Goal: Information Seeking & Learning: Check status

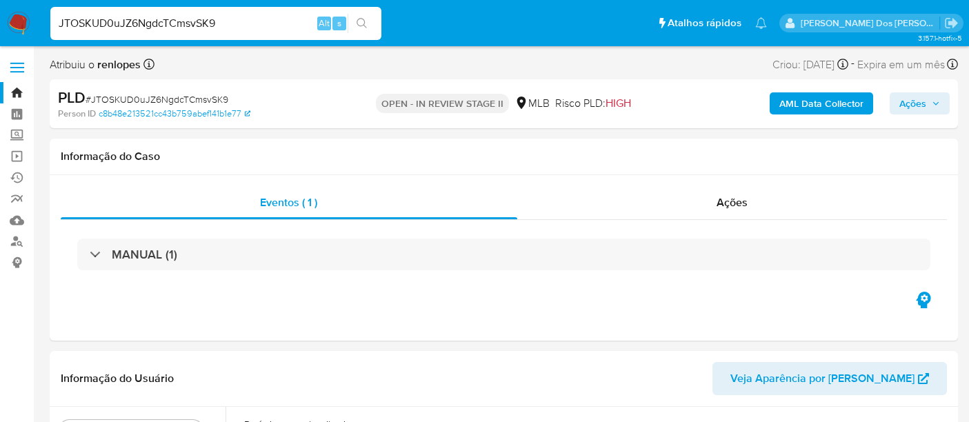
select select "10"
click at [193, 14] on input "JTOSKUD0uJZ6NgdcTCmsvSK9" at bounding box center [215, 23] width 331 height 18
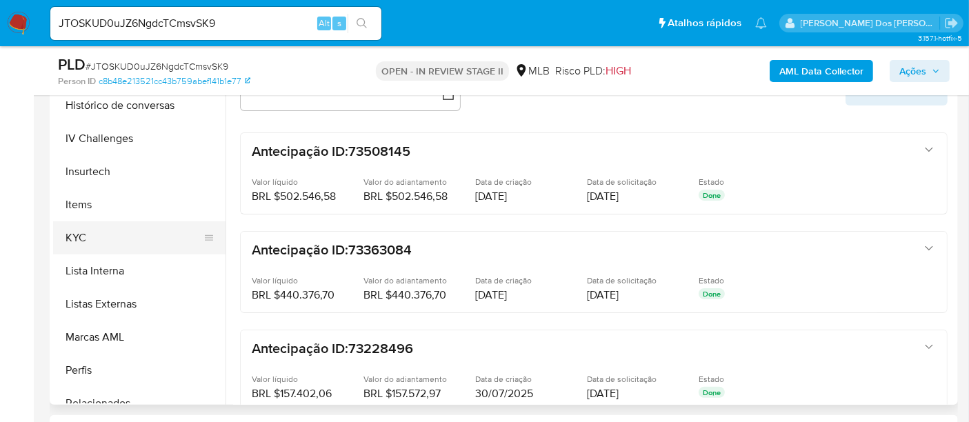
scroll to position [536, 0]
click at [72, 234] on button "KYC" at bounding box center [133, 235] width 161 height 33
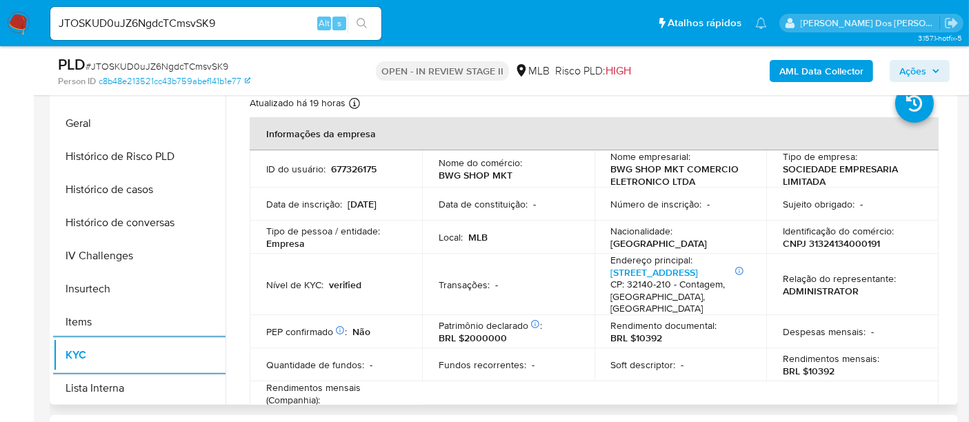
scroll to position [383, 0]
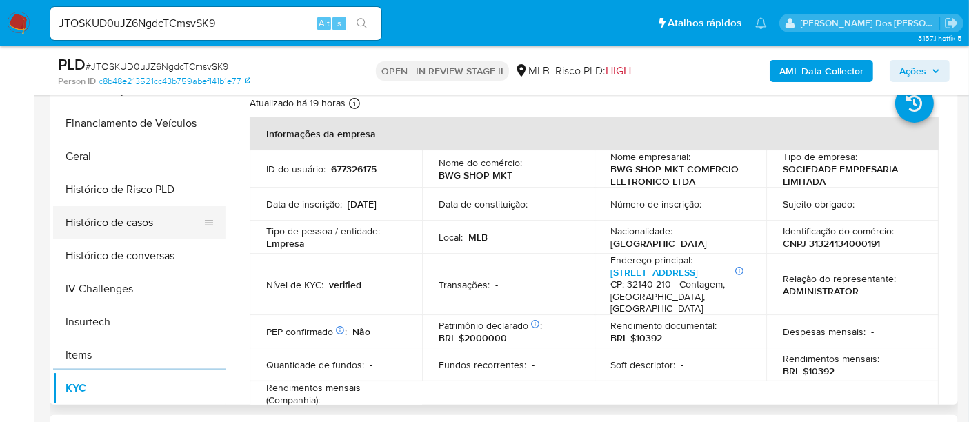
click at [139, 223] on button "Histórico de casos" at bounding box center [133, 222] width 161 height 33
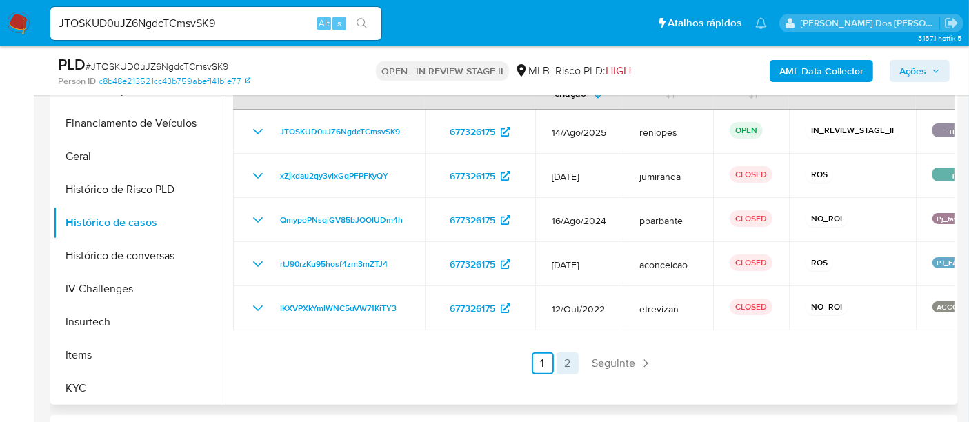
click at [565, 370] on link "2" at bounding box center [567, 363] width 22 height 22
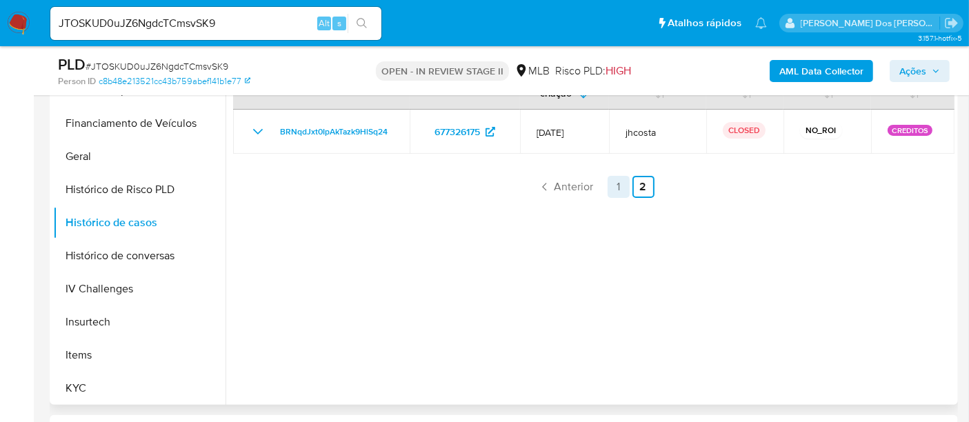
click at [612, 188] on link "1" at bounding box center [618, 187] width 22 height 22
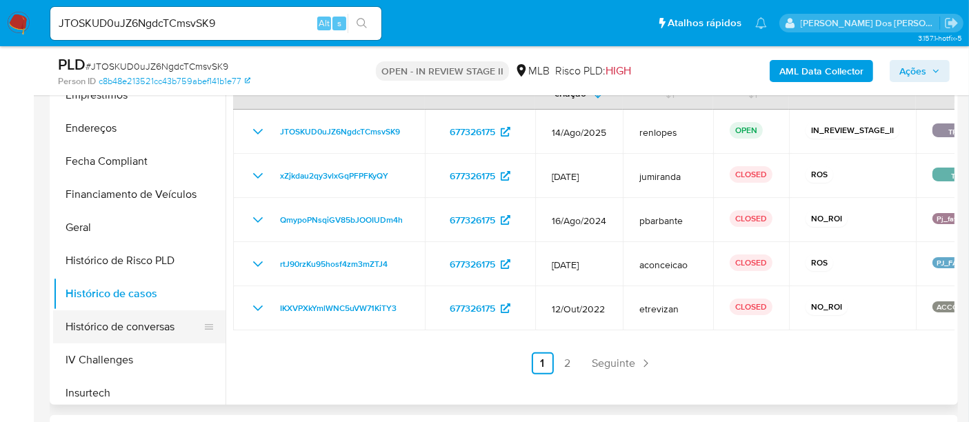
scroll to position [153, 0]
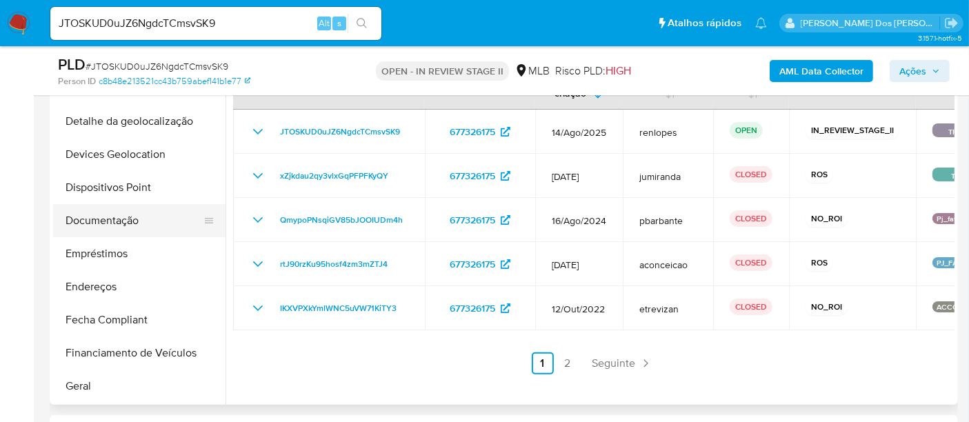
click at [97, 216] on button "Documentação" at bounding box center [133, 220] width 161 height 33
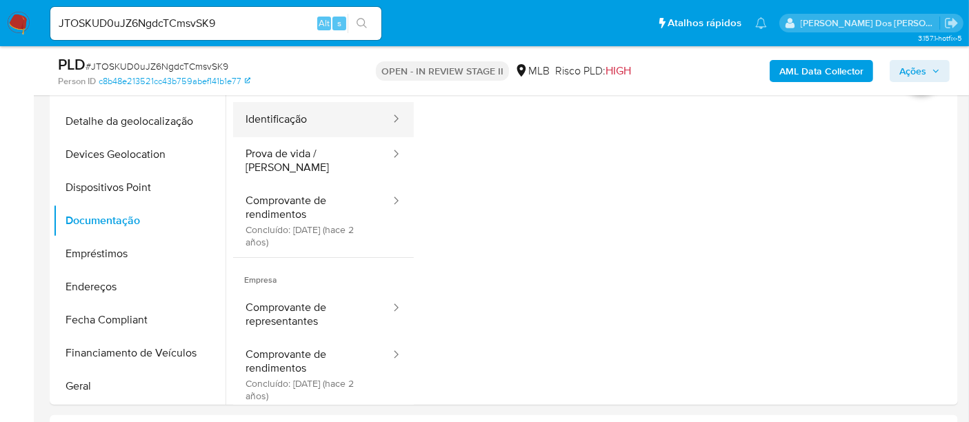
click at [281, 124] on button "Identificação" at bounding box center [312, 119] width 159 height 35
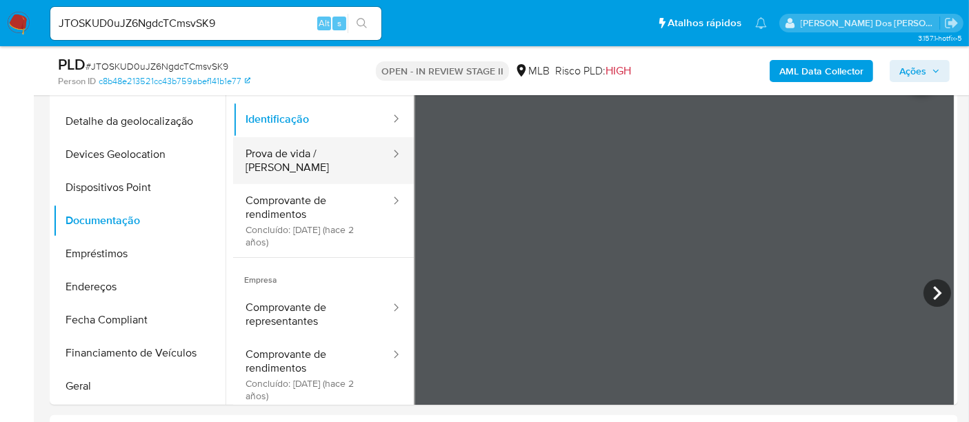
click at [294, 159] on button "Prova de vida / [PERSON_NAME]" at bounding box center [312, 160] width 159 height 47
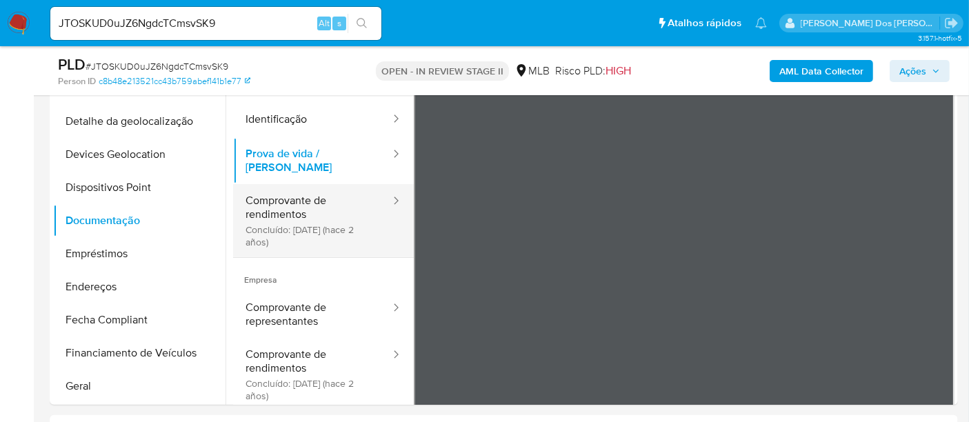
click at [290, 204] on button "Comprovante de rendimentos Concluído: [DATE] (hace 2 años)" at bounding box center [312, 220] width 159 height 73
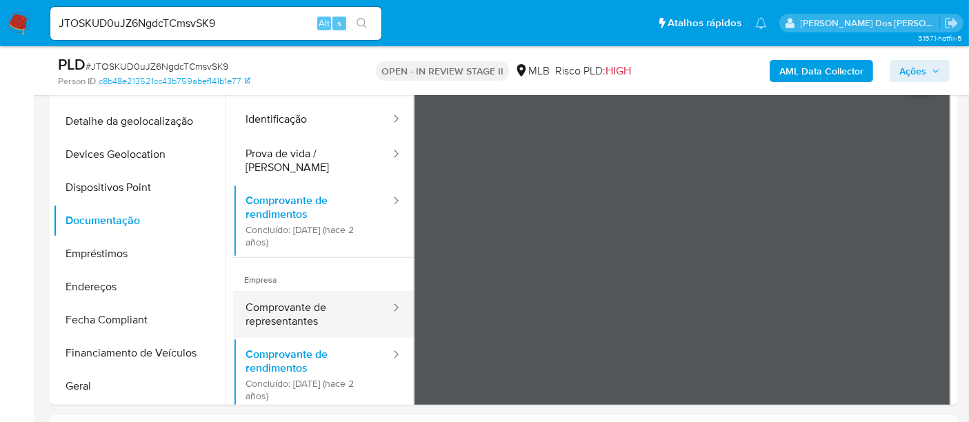
click at [290, 292] on button "Comprovante de representantes" at bounding box center [312, 314] width 159 height 47
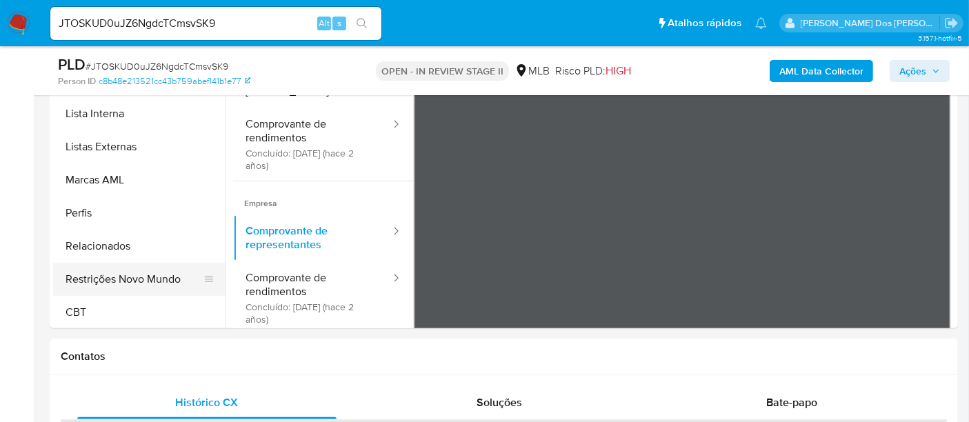
scroll to position [615, 0]
click at [132, 283] on button "Restrições Novo Mundo" at bounding box center [133, 277] width 161 height 33
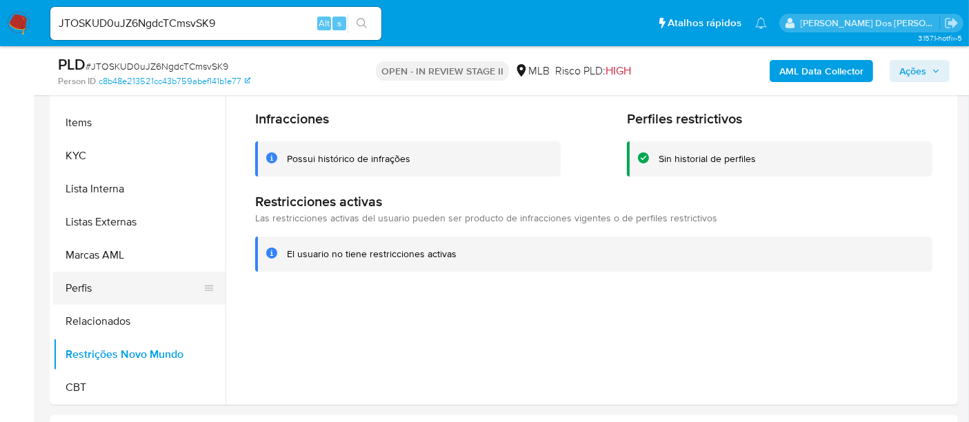
scroll to position [309, 0]
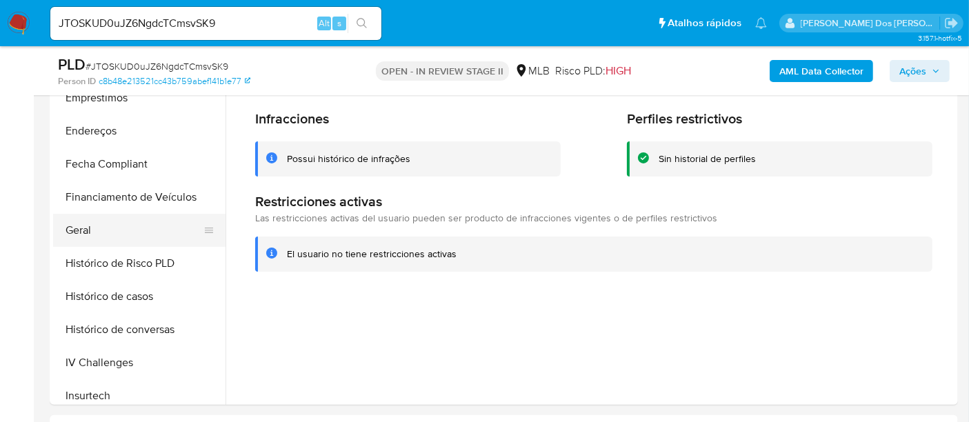
click at [88, 230] on button "Geral" at bounding box center [133, 230] width 161 height 33
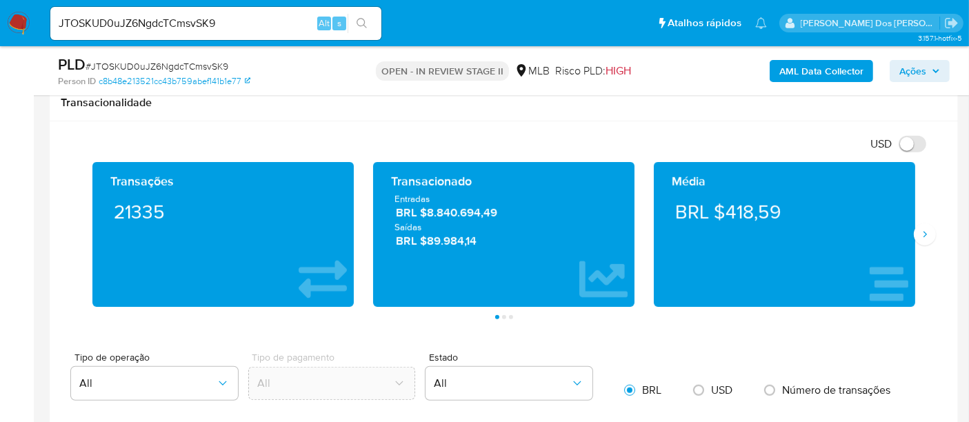
scroll to position [996, 0]
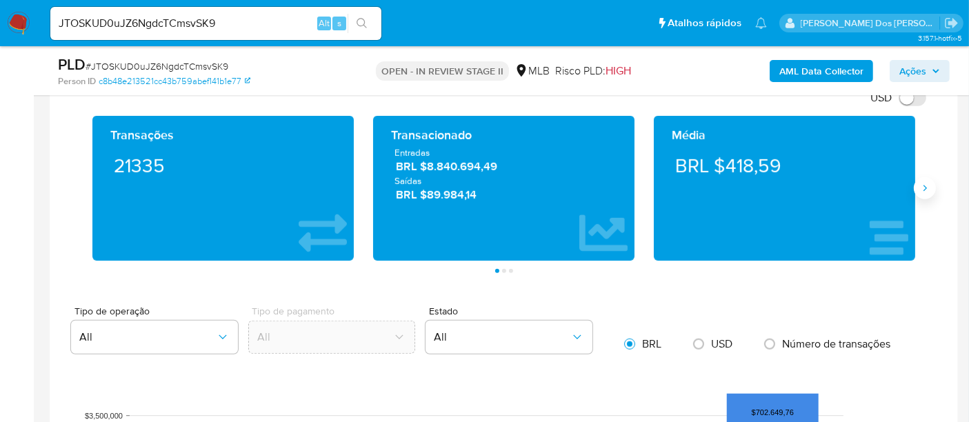
click at [929, 185] on icon "Siguiente" at bounding box center [924, 188] width 11 height 11
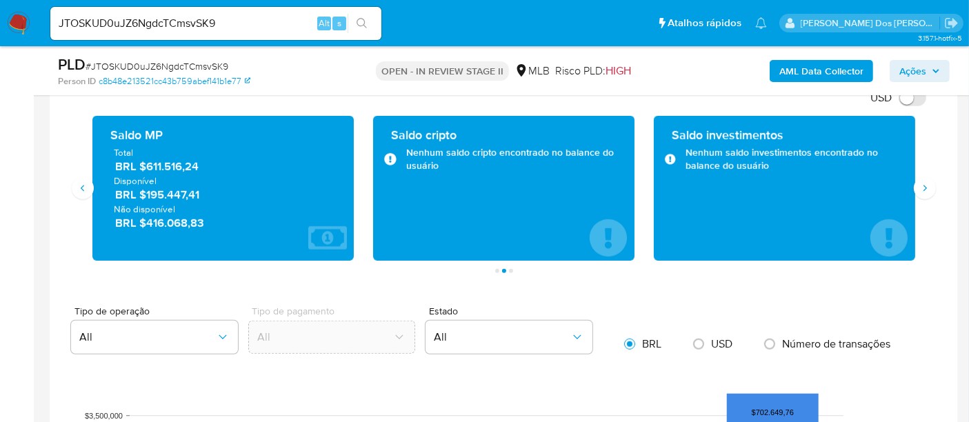
click at [188, 14] on input "JTOSKUD0uJZ6NgdcTCmsvSK9" at bounding box center [215, 23] width 331 height 18
click at [189, 14] on input "JTOSKUD0uJZ6NgdcTCmsvSK9" at bounding box center [215, 23] width 331 height 18
paste input "T1E4zyVdsQXAZD8p93inxeQe"
type input "T1E4zyVdsQXAZD8p93inxeQe"
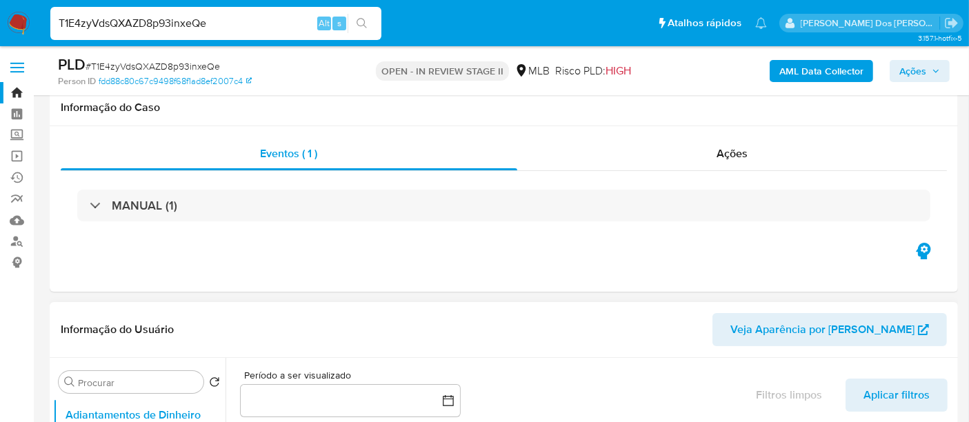
select select "10"
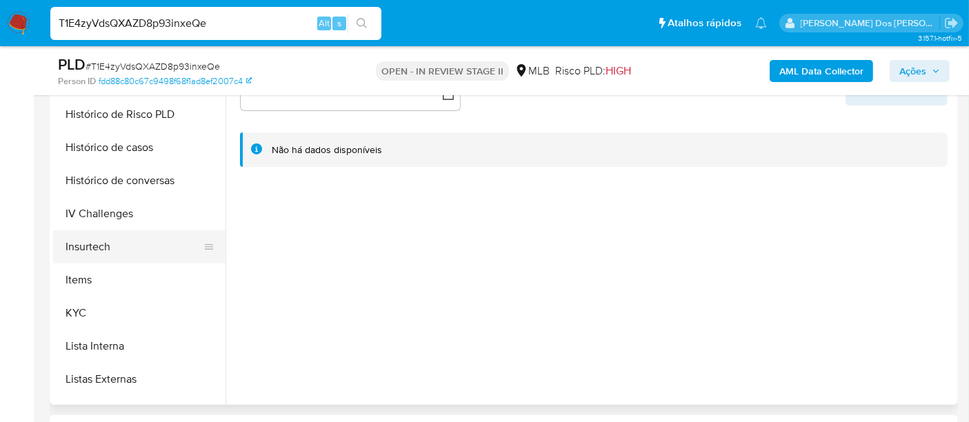
scroll to position [459, 0]
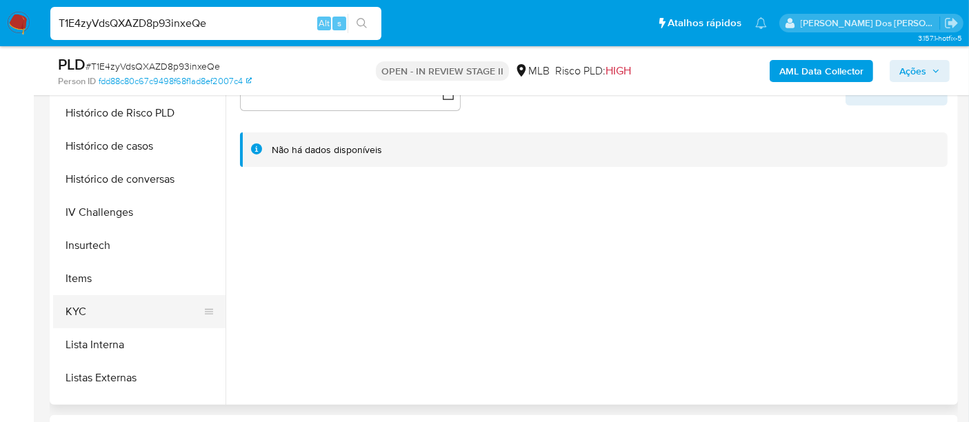
click at [70, 304] on button "KYC" at bounding box center [133, 311] width 161 height 33
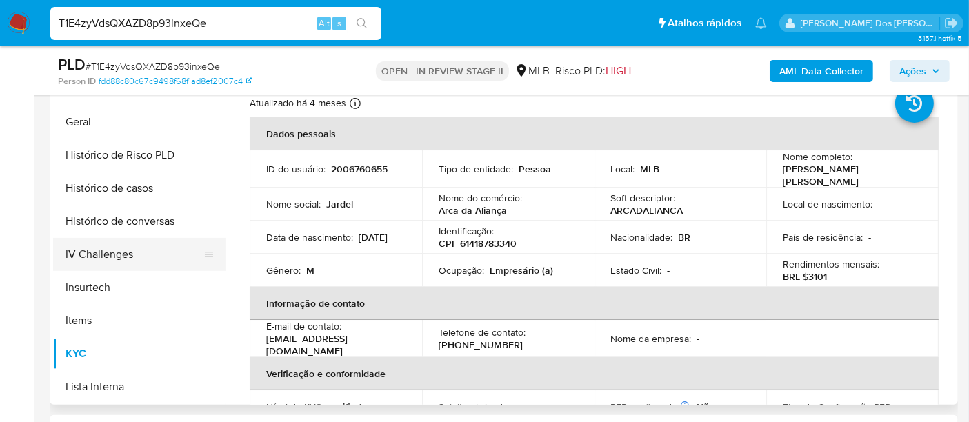
scroll to position [383, 0]
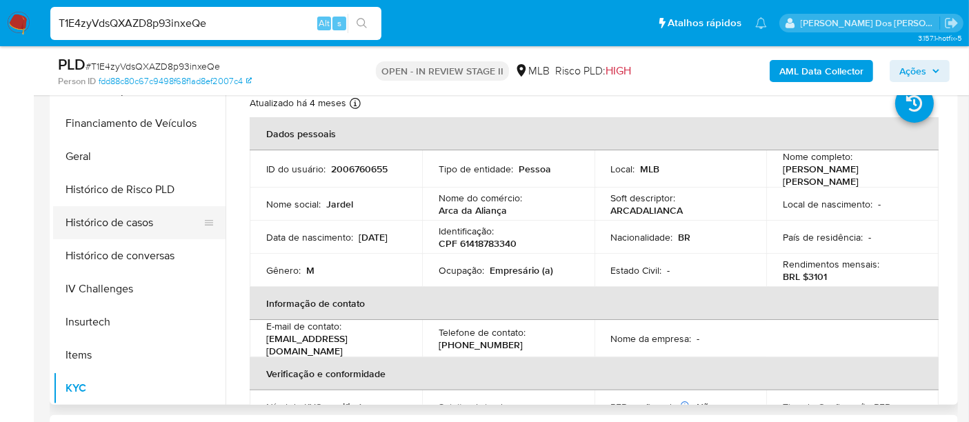
click at [132, 227] on button "Histórico de casos" at bounding box center [133, 222] width 161 height 33
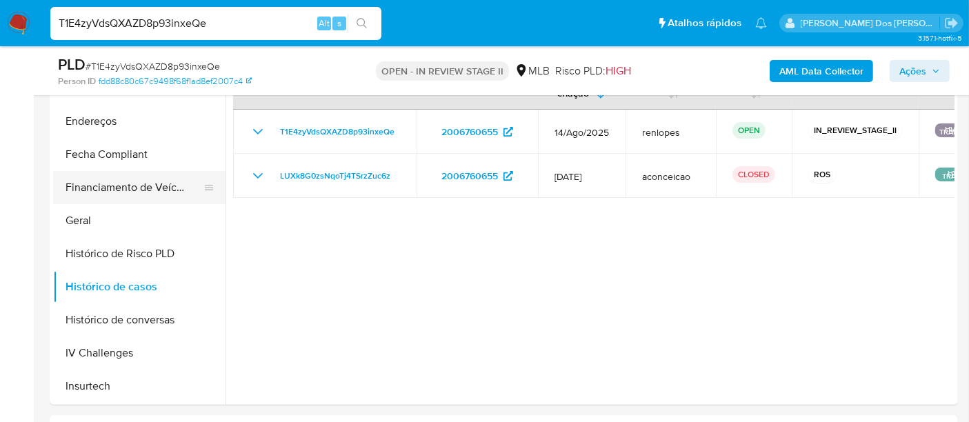
scroll to position [230, 0]
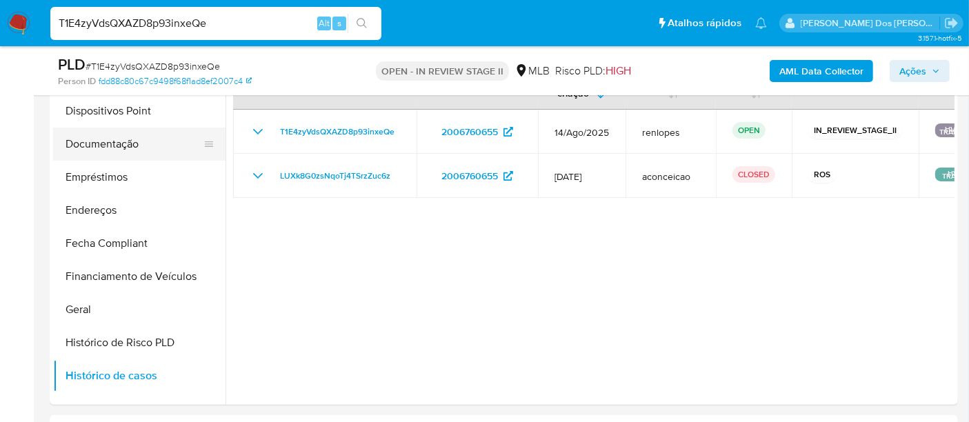
click at [125, 148] on button "Documentação" at bounding box center [133, 144] width 161 height 33
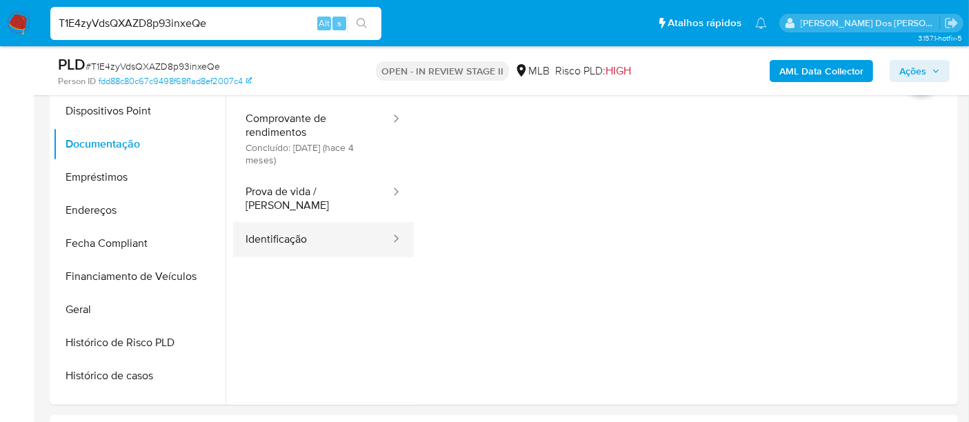
click at [312, 228] on button "Identificação" at bounding box center [312, 239] width 159 height 35
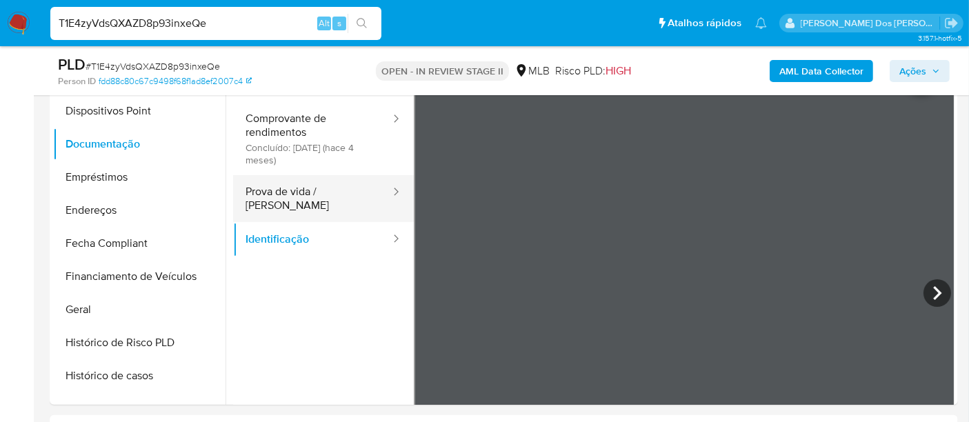
click at [305, 187] on button "Prova de vida / [PERSON_NAME]" at bounding box center [312, 198] width 159 height 47
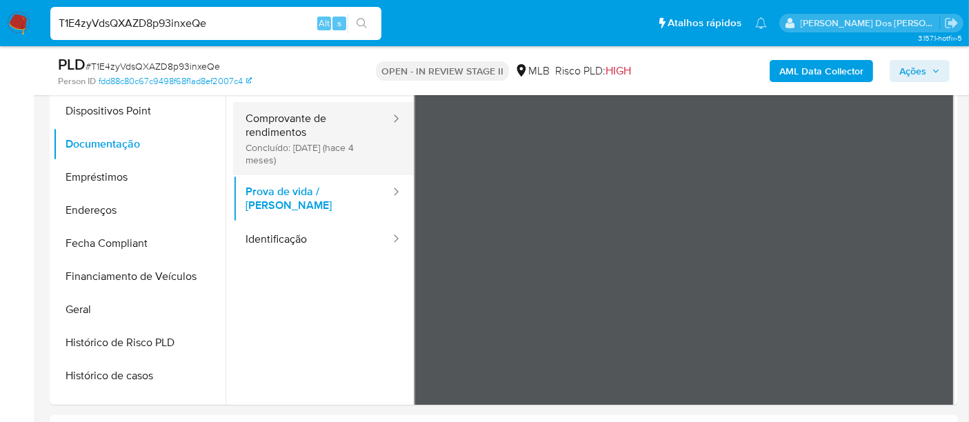
click at [285, 139] on button "Comprovante de rendimentos Concluído: [DATE] (hace 4 meses)" at bounding box center [312, 138] width 159 height 73
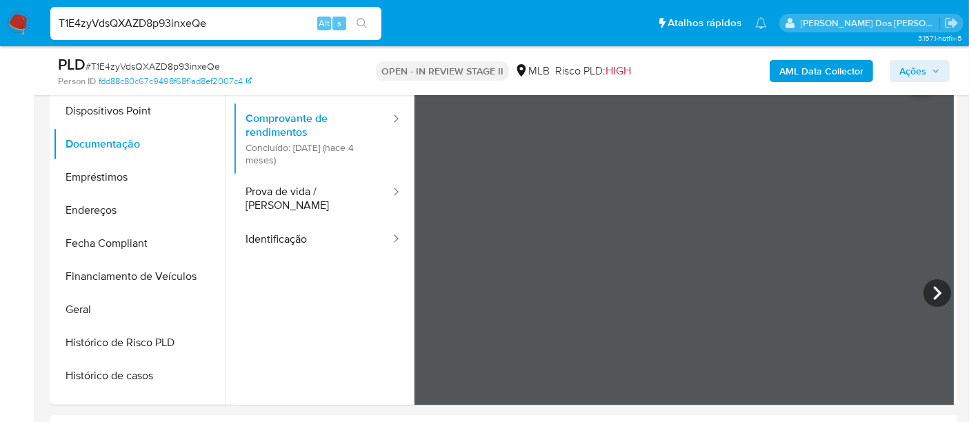
drag, startPoint x: 927, startPoint y: 290, endPoint x: 920, endPoint y: 285, distance: 8.8
click at [925, 290] on icon at bounding box center [937, 293] width 28 height 28
click at [925, 298] on icon at bounding box center [937, 293] width 28 height 28
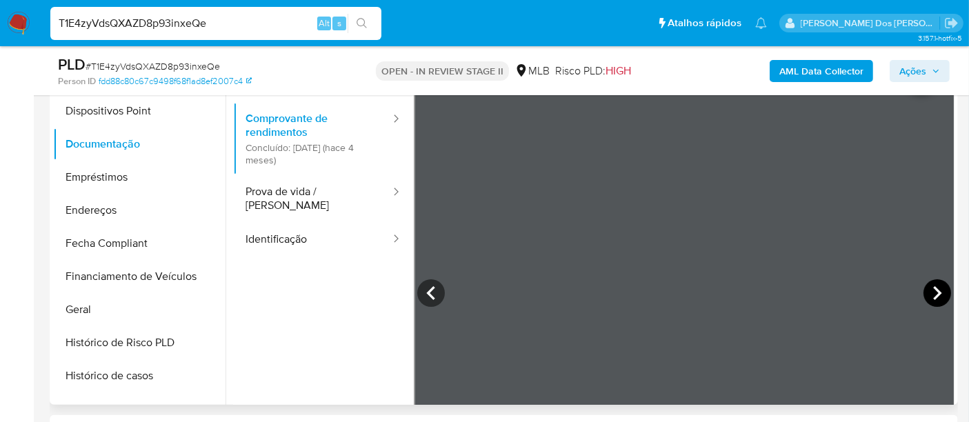
click at [941, 287] on icon at bounding box center [937, 293] width 28 height 28
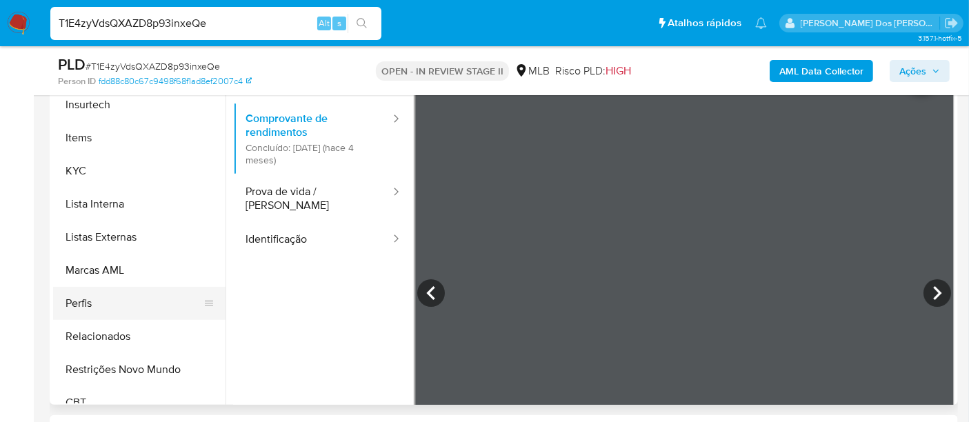
scroll to position [615, 0]
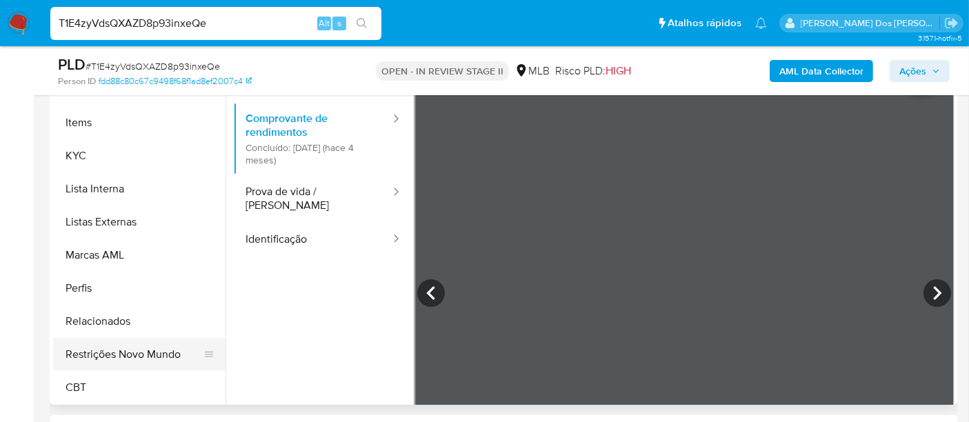
click at [135, 354] on button "Restrições Novo Mundo" at bounding box center [133, 354] width 161 height 33
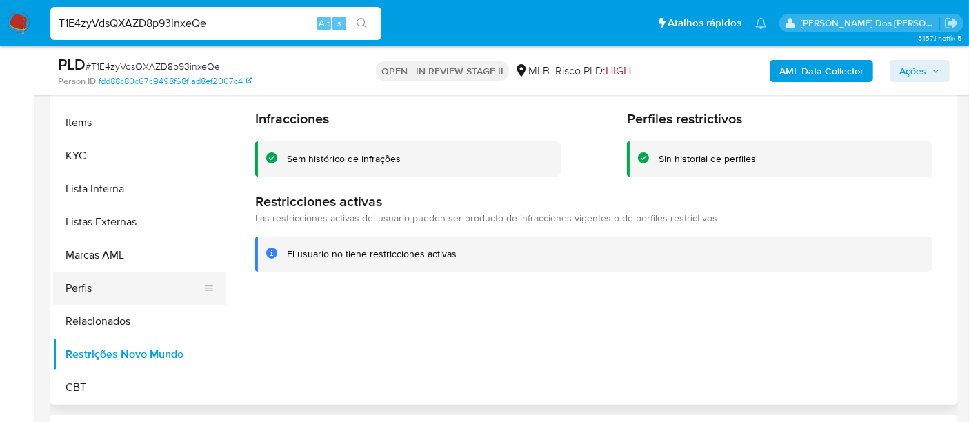
scroll to position [385, 0]
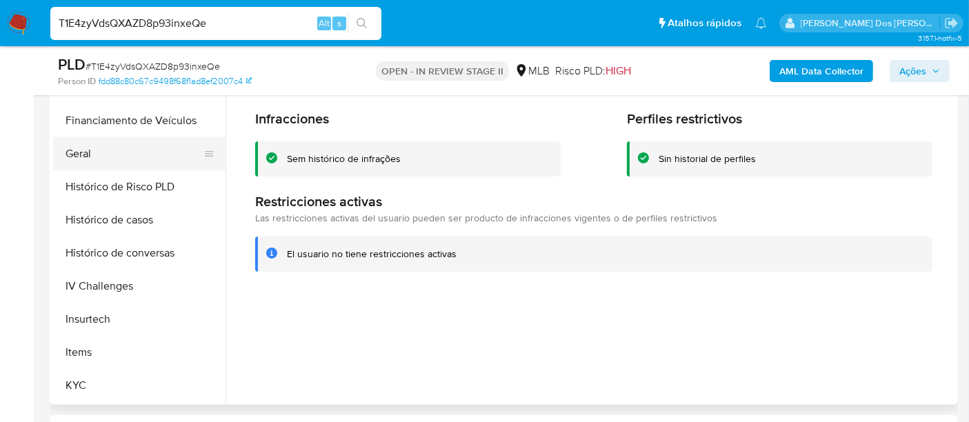
click at [79, 155] on button "Geral" at bounding box center [133, 153] width 161 height 33
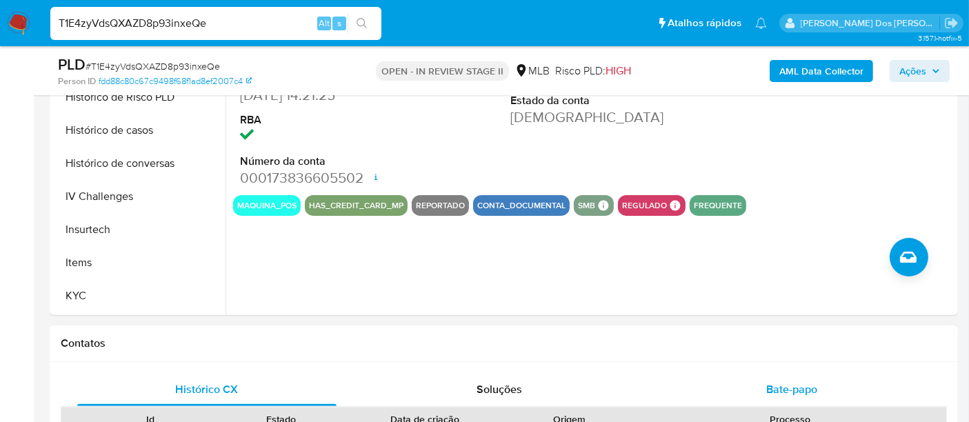
scroll to position [536, 0]
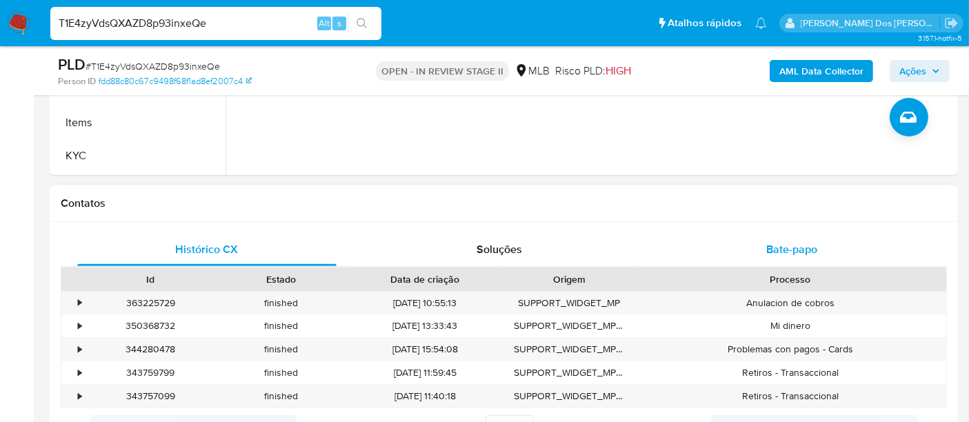
click at [785, 251] on span "Bate-papo" at bounding box center [791, 249] width 51 height 16
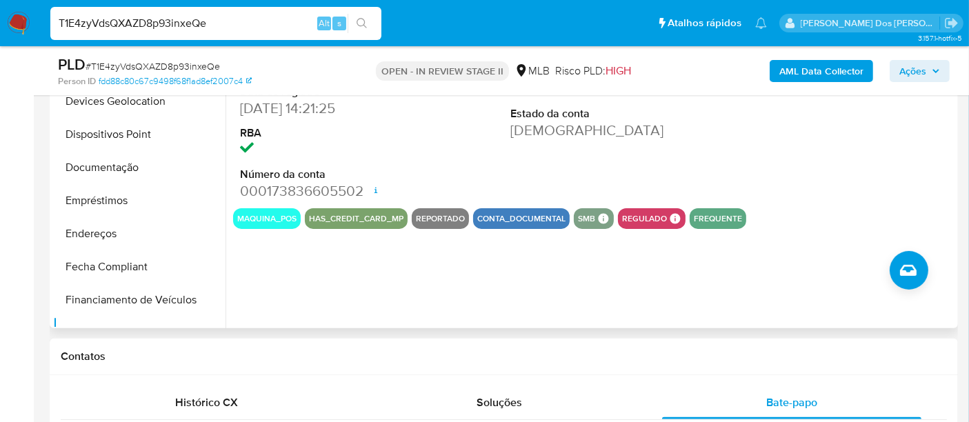
scroll to position [79, 0]
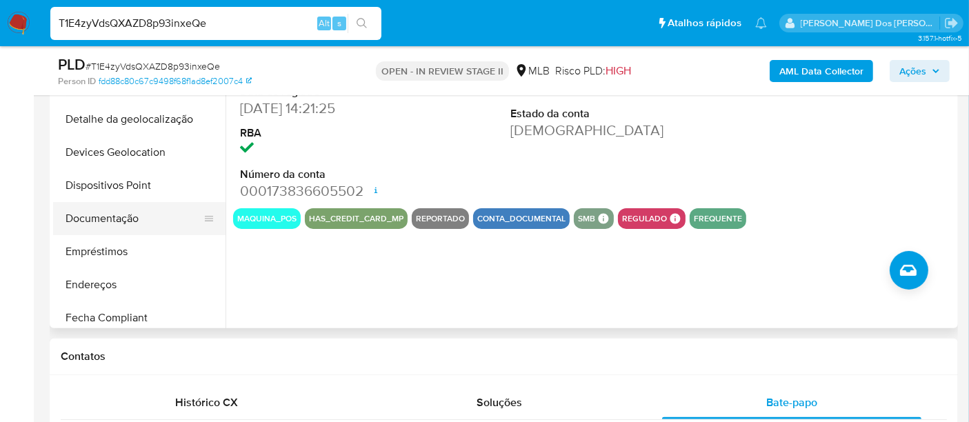
click at [125, 219] on button "Documentação" at bounding box center [133, 218] width 161 height 33
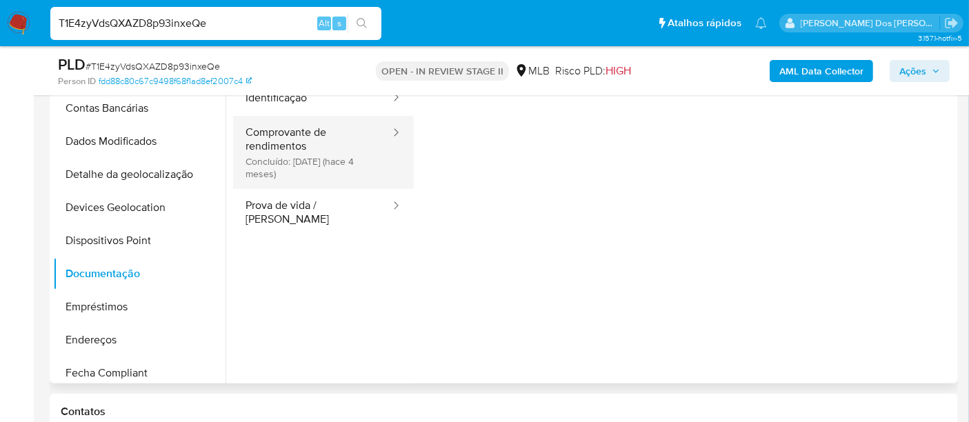
scroll to position [306, 0]
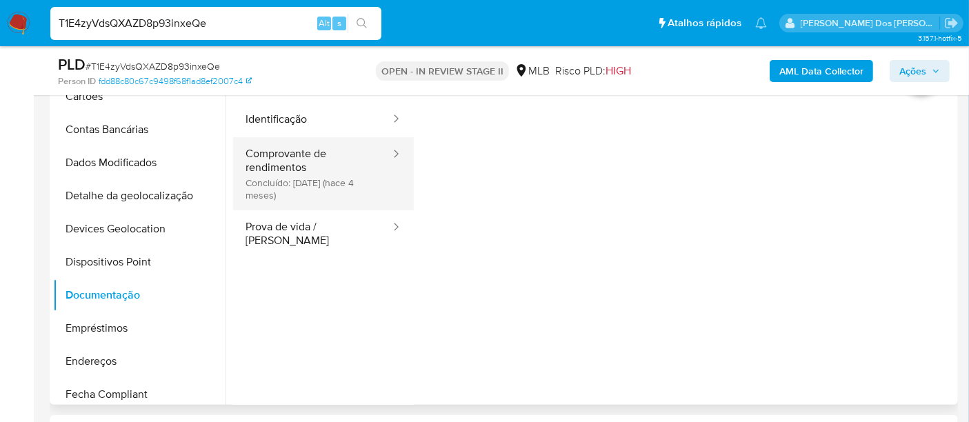
click at [299, 186] on button "Comprovante de rendimentos Concluído: [DATE] (hace 4 meses)" at bounding box center [312, 173] width 159 height 73
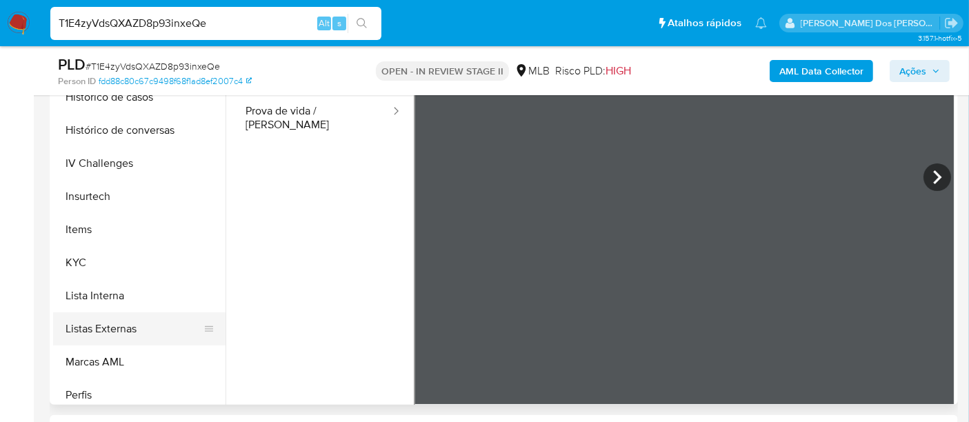
scroll to position [538, 0]
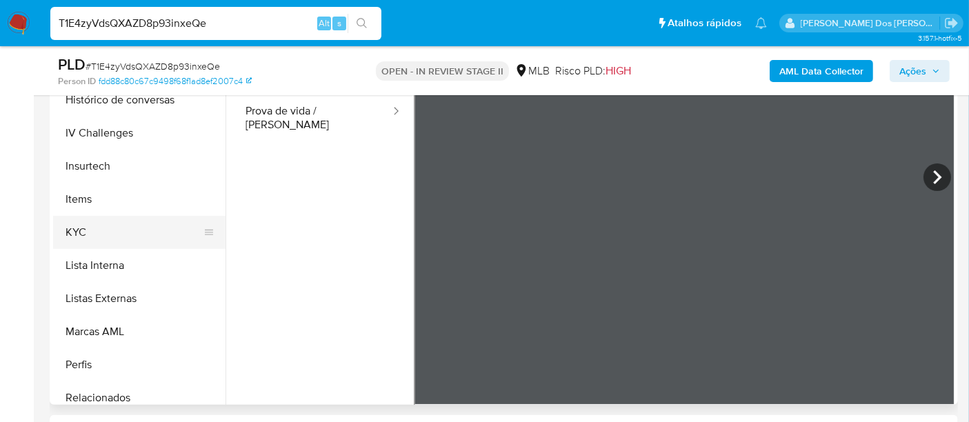
click at [74, 233] on button "KYC" at bounding box center [133, 232] width 161 height 33
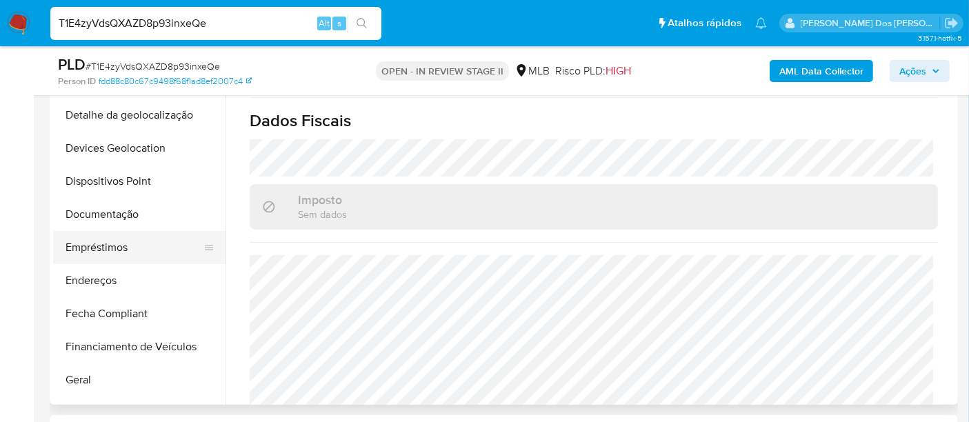
scroll to position [155, 0]
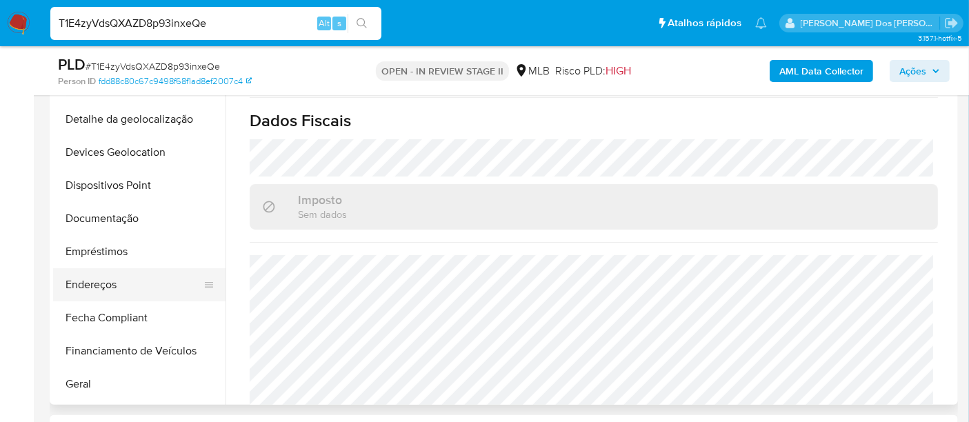
click at [111, 274] on button "Endereços" at bounding box center [133, 284] width 161 height 33
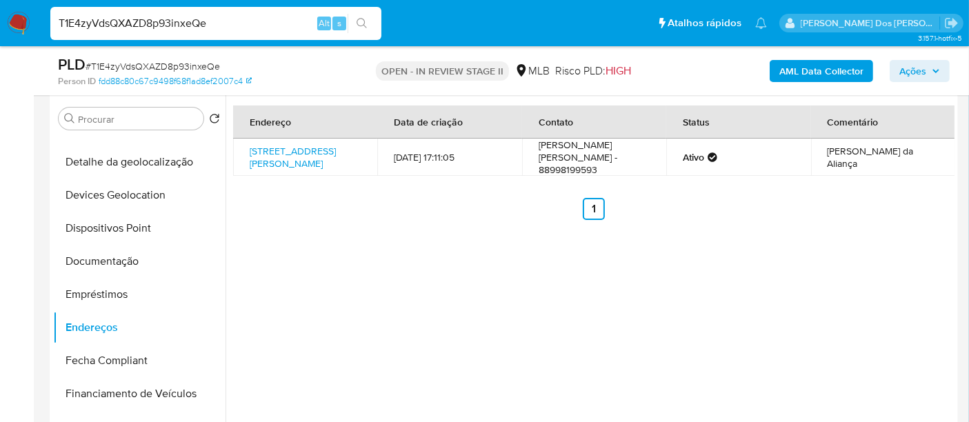
scroll to position [230, 0]
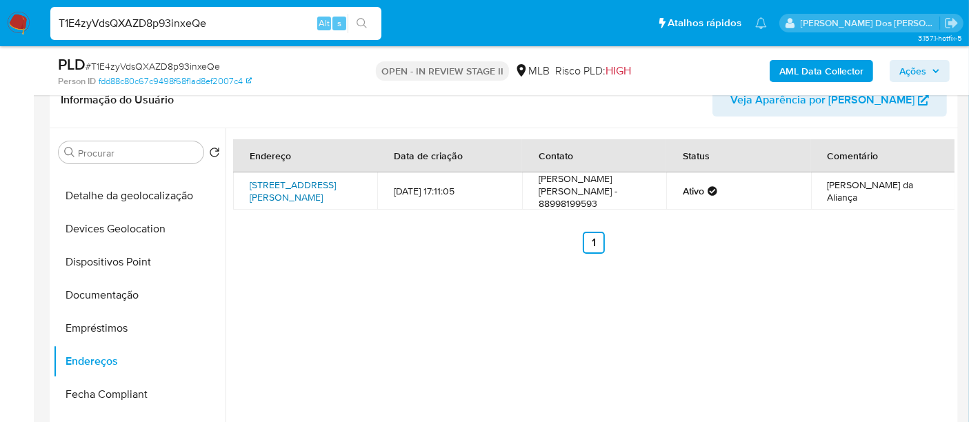
click at [287, 194] on link "[STREET_ADDRESS][PERSON_NAME]" at bounding box center [293, 191] width 86 height 26
click at [121, 25] on input "T1E4zyVdsQXAZD8p93inxeQe" at bounding box center [215, 23] width 331 height 18
paste input "3lwXLU75L4npqLDsTLR4PtFz"
type input "3lwXLU75L4npqLDsTLR4PtFz"
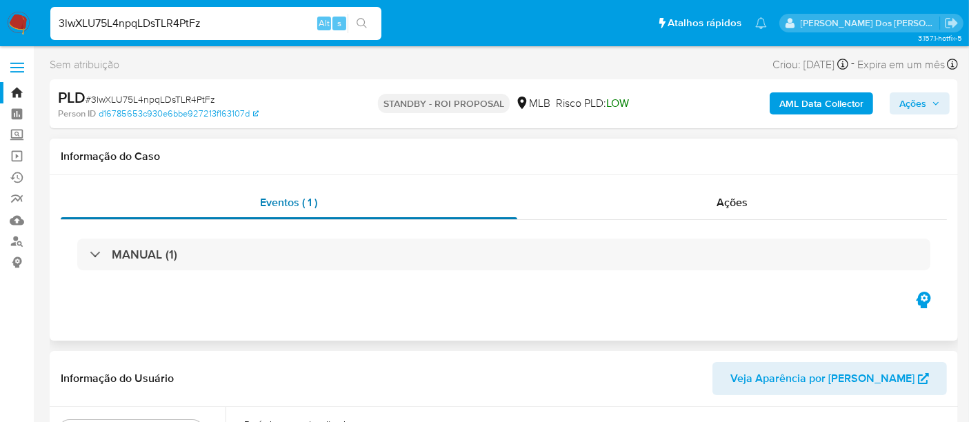
select select "10"
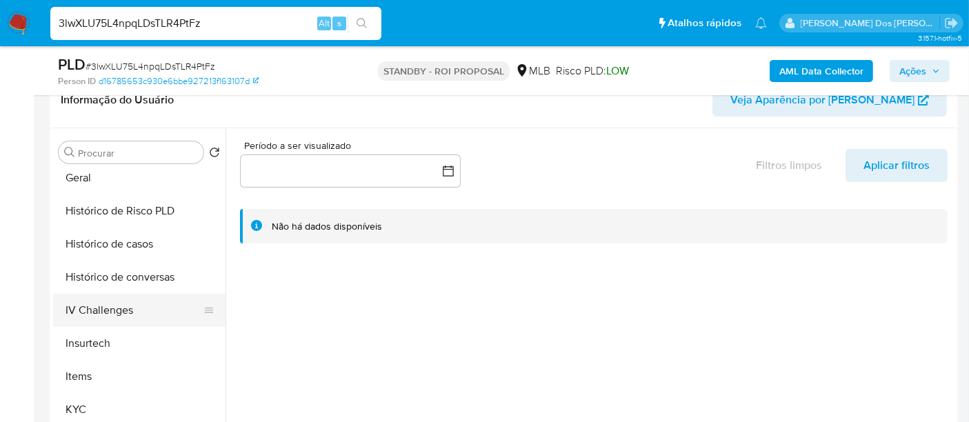
scroll to position [458, 0]
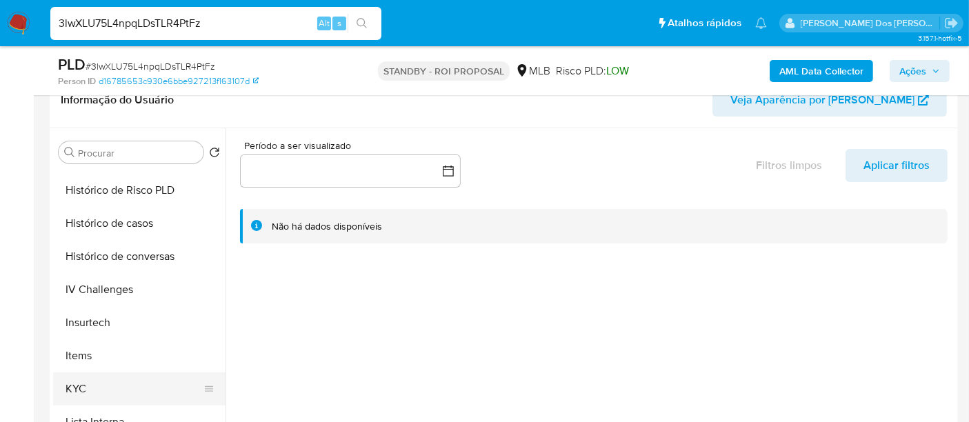
click at [81, 381] on button "KYC" at bounding box center [133, 388] width 161 height 33
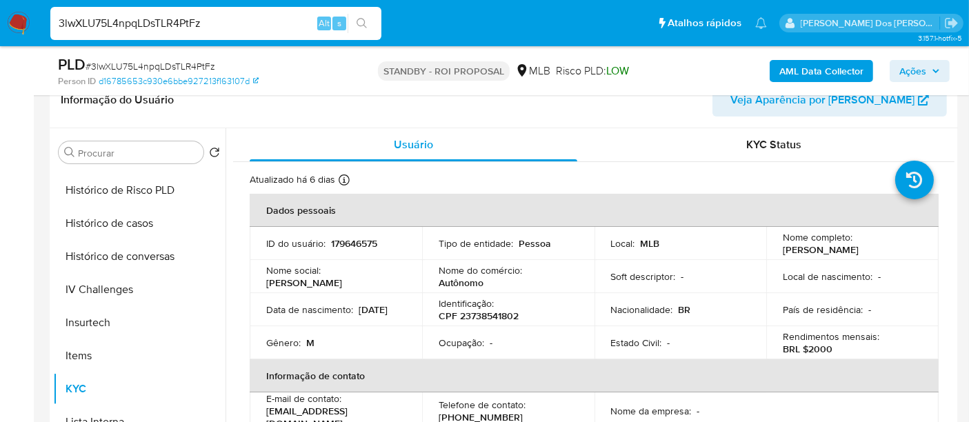
click at [185, 20] on input "3lwXLU75L4npqLDsTLR4PtFz" at bounding box center [215, 23] width 331 height 18
paste input "mo2s9FU7pkWK94ujyaNXlIKY"
type input "mo2s9FU7pkWK94ujyaNXlIKY"
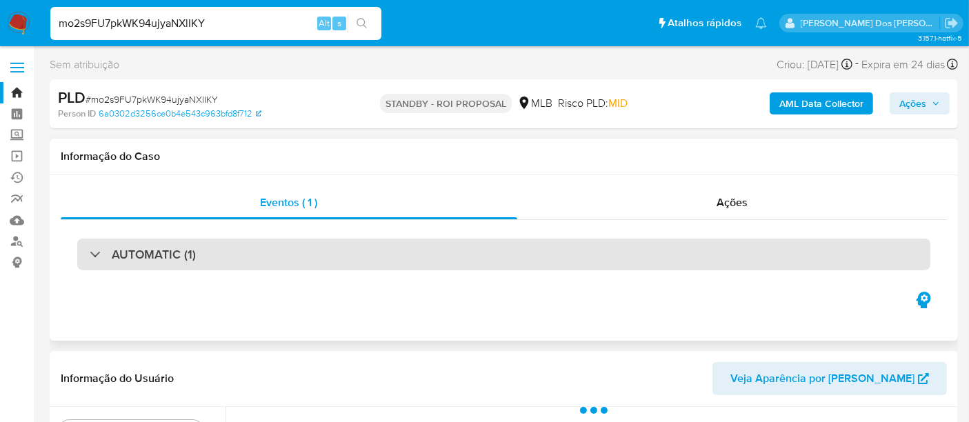
select select "10"
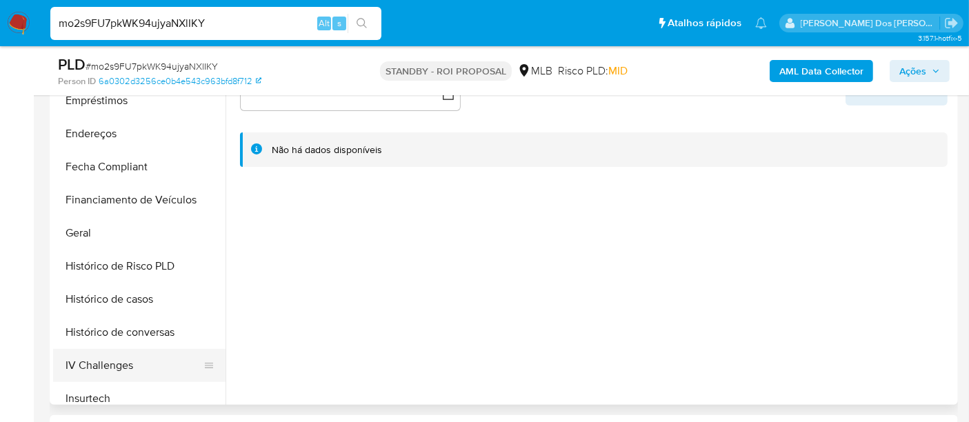
scroll to position [383, 0]
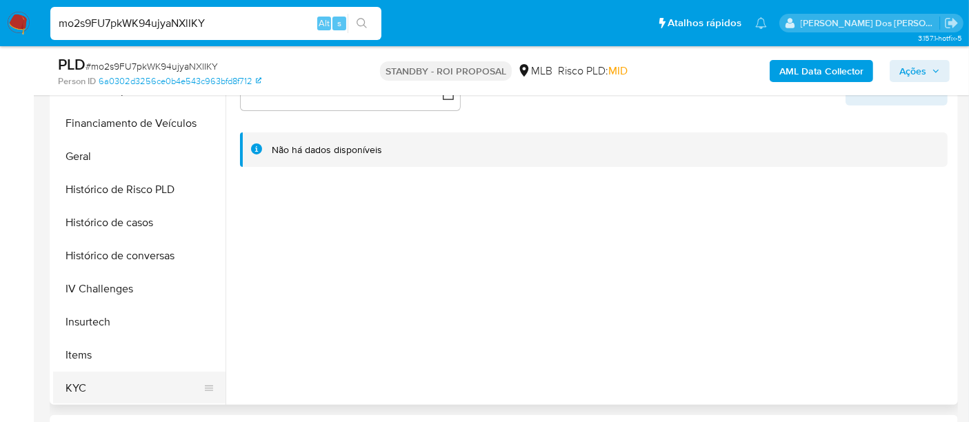
click at [83, 382] on button "KYC" at bounding box center [133, 388] width 161 height 33
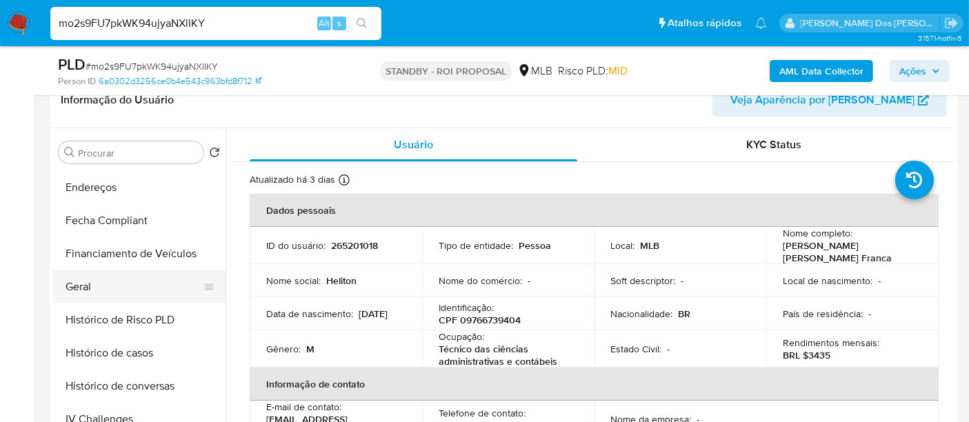
scroll to position [306, 0]
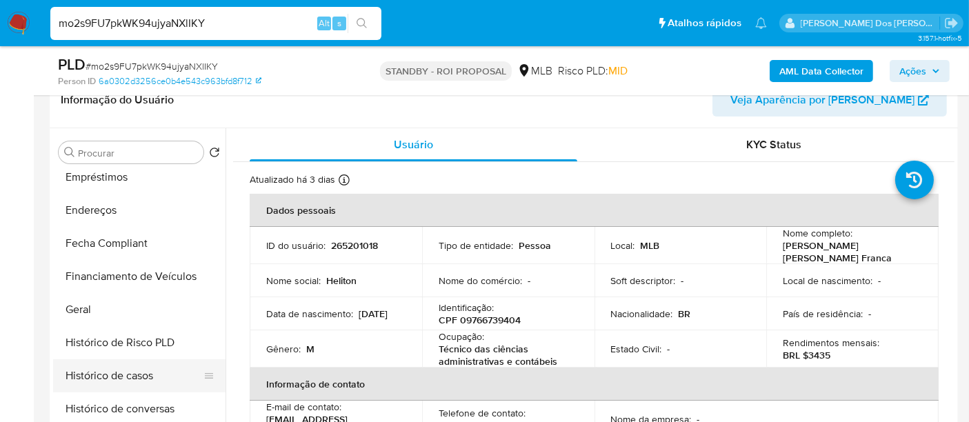
click at [121, 369] on button "Histórico de casos" at bounding box center [133, 375] width 161 height 33
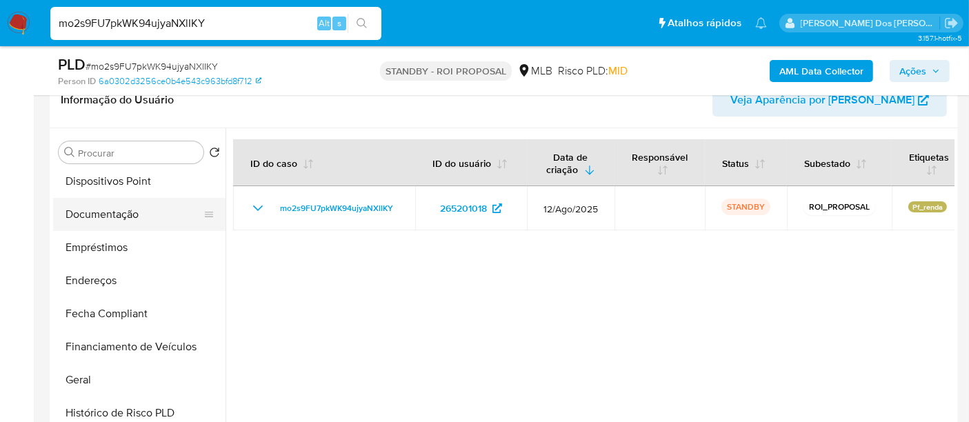
scroll to position [153, 0]
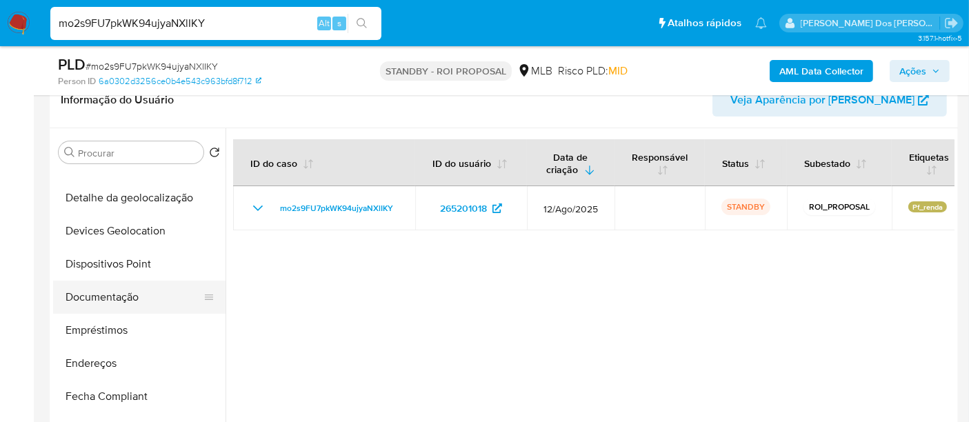
click at [108, 294] on button "Documentação" at bounding box center [133, 297] width 161 height 33
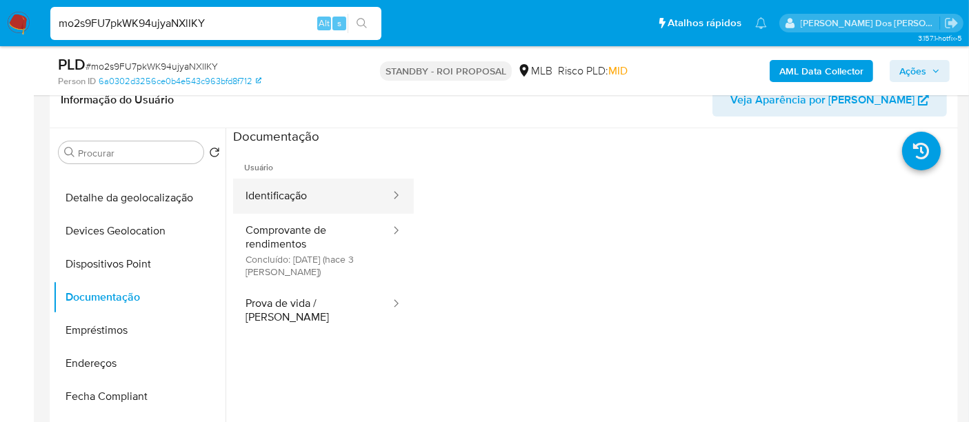
click at [283, 184] on button "Identificação" at bounding box center [312, 196] width 159 height 35
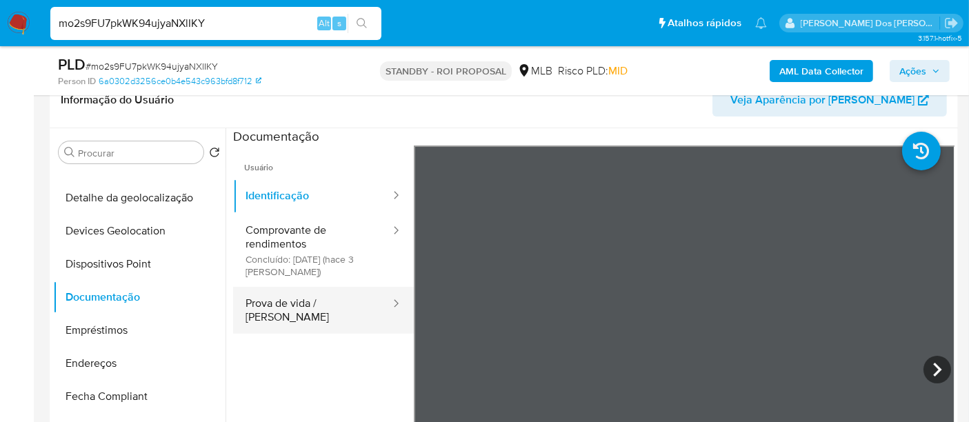
click at [308, 304] on button "Prova de vida / [PERSON_NAME]" at bounding box center [312, 310] width 159 height 47
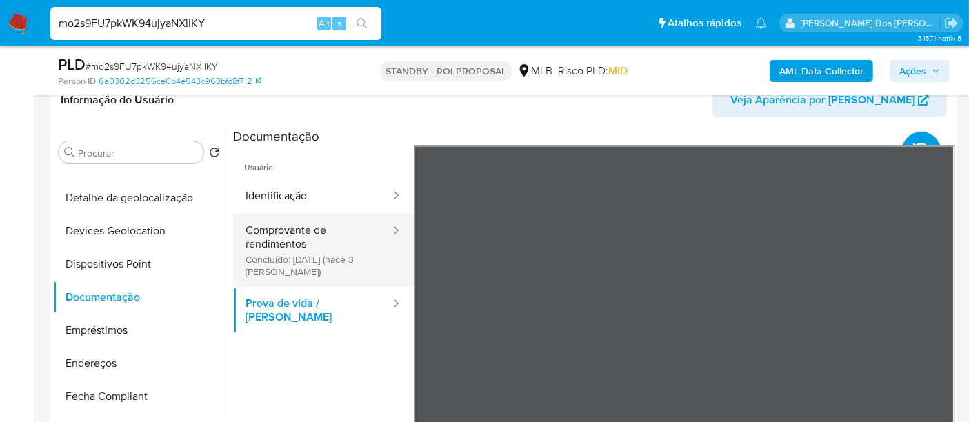
click at [292, 248] on button "Comprovante de rendimentos Concluído: [DATE] (hace 3 [PERSON_NAME])" at bounding box center [312, 250] width 159 height 73
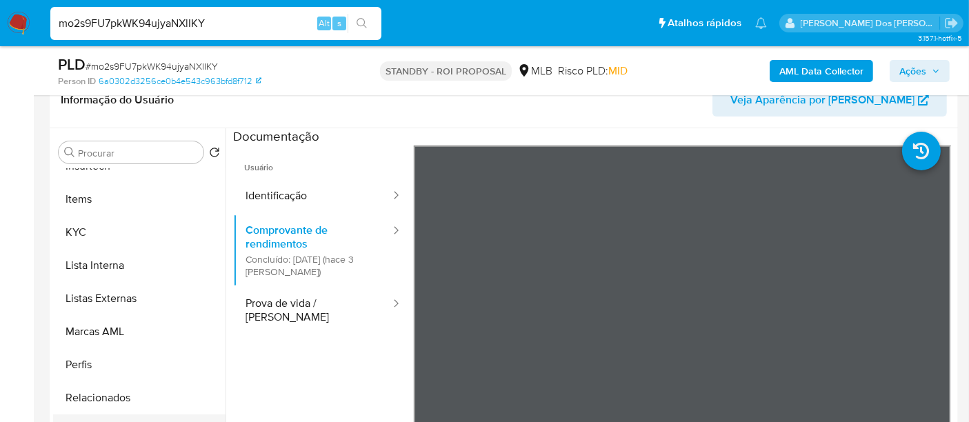
scroll to position [306, 0]
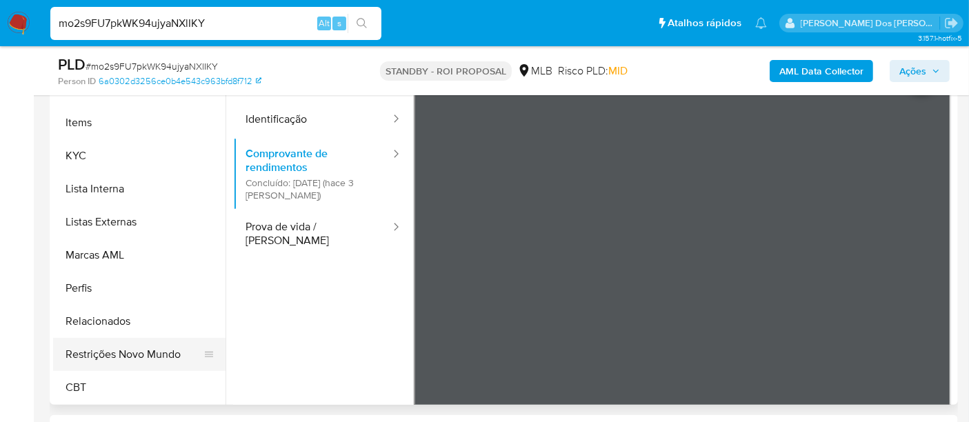
click at [132, 348] on button "Restrições Novo Mundo" at bounding box center [133, 354] width 161 height 33
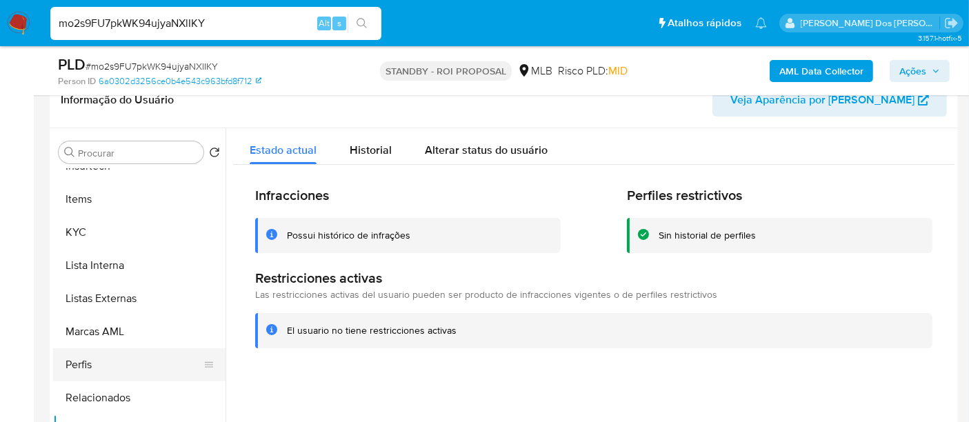
scroll to position [385, 0]
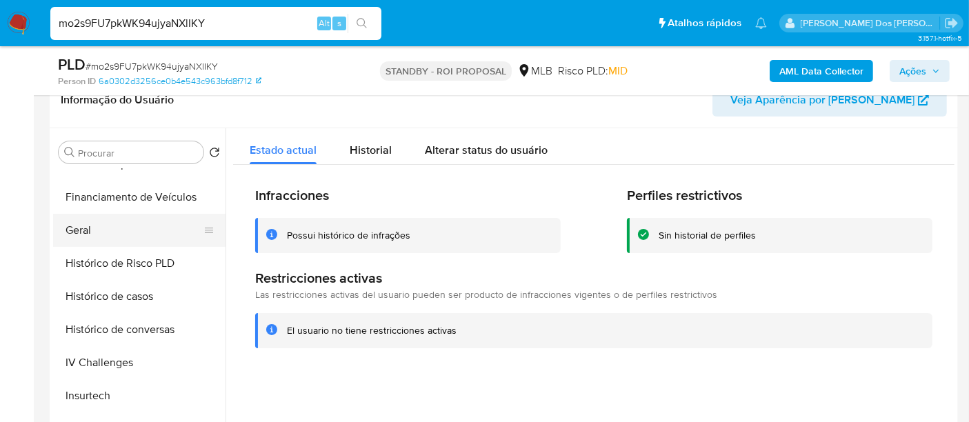
click at [73, 235] on button "Geral" at bounding box center [133, 230] width 161 height 33
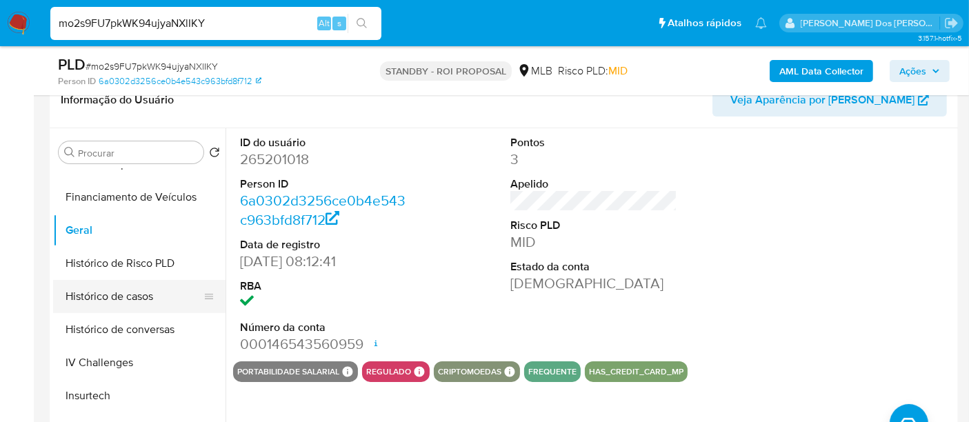
scroll to position [155, 0]
click at [117, 294] on button "Documentação" at bounding box center [133, 295] width 161 height 33
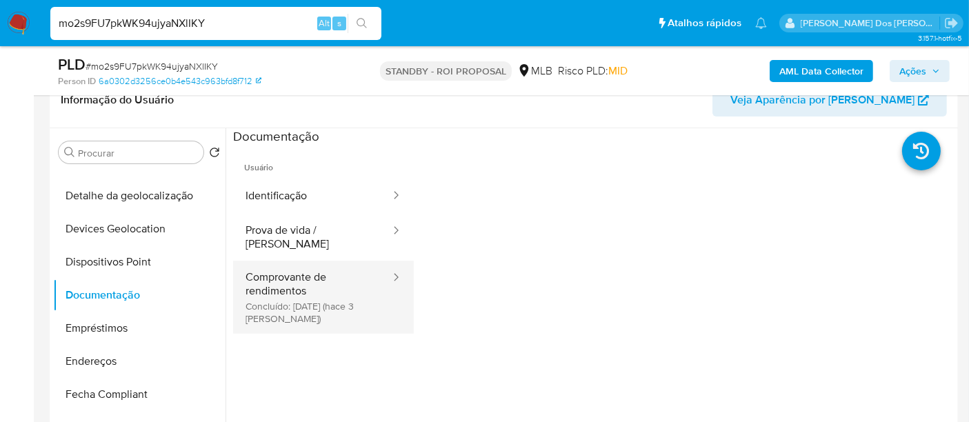
click at [287, 261] on button "Comprovante de rendimentos Concluído: [DATE] (hace 3 [PERSON_NAME])" at bounding box center [312, 297] width 159 height 73
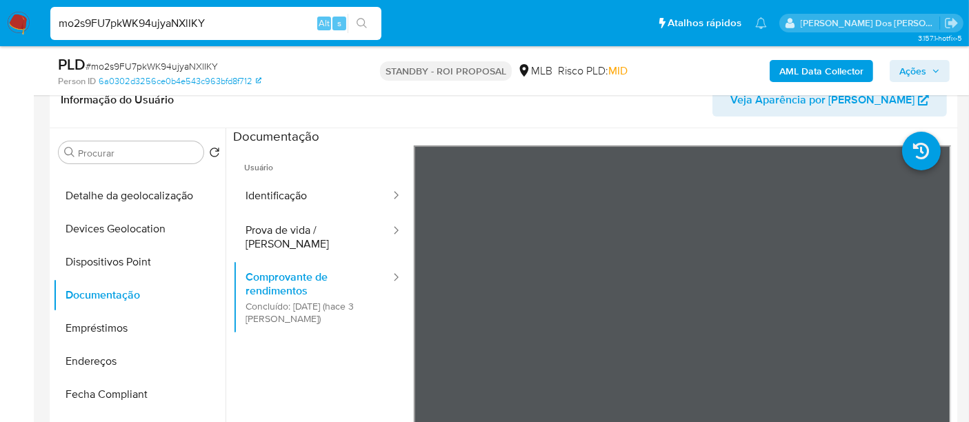
click at [179, 28] on input "mo2s9FU7pkWK94ujyaNXlIKY" at bounding box center [215, 23] width 331 height 18
paste input "3RfSKeYu6e3dIBuMMkzYpLwa"
type input "3RfSKeYu6e3dIBuMMkzYpLwa"
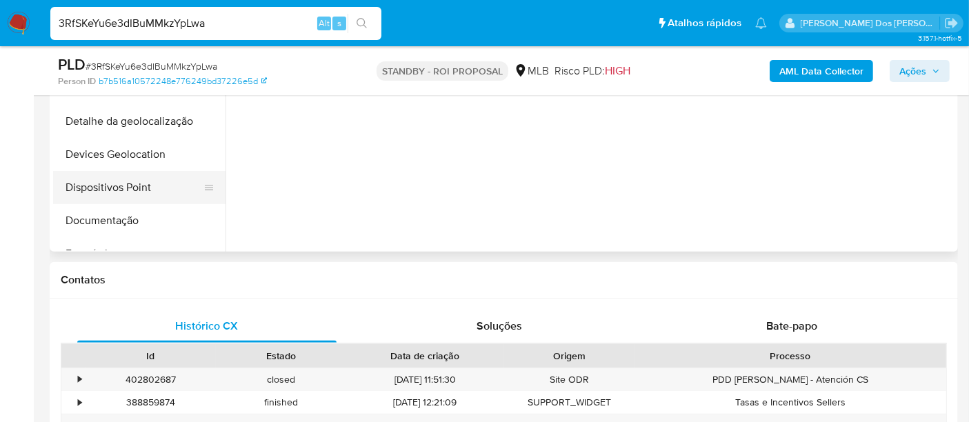
select select "10"
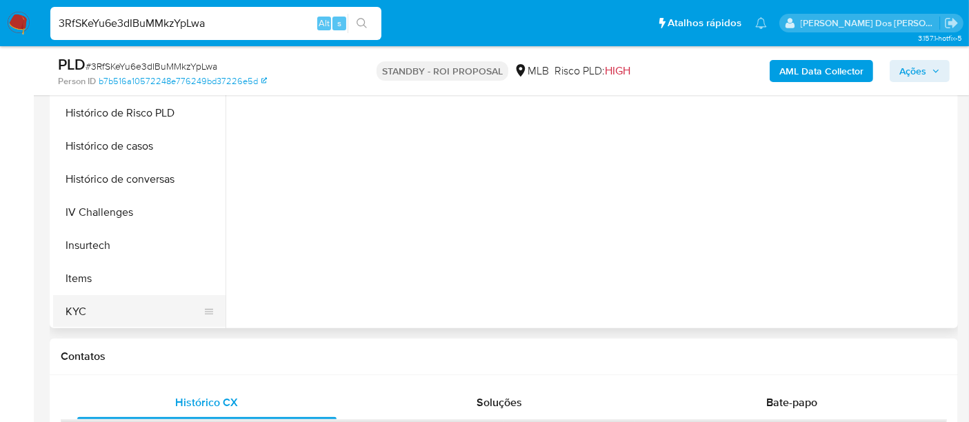
scroll to position [459, 0]
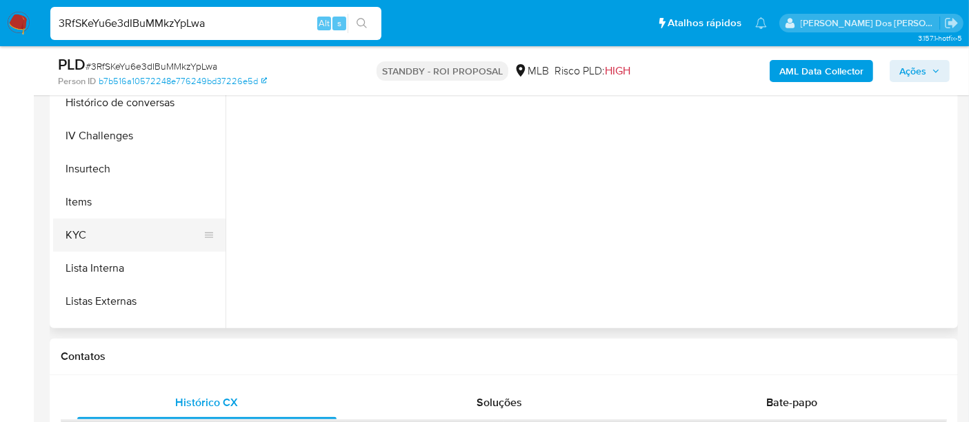
click at [75, 236] on button "KYC" at bounding box center [133, 235] width 161 height 33
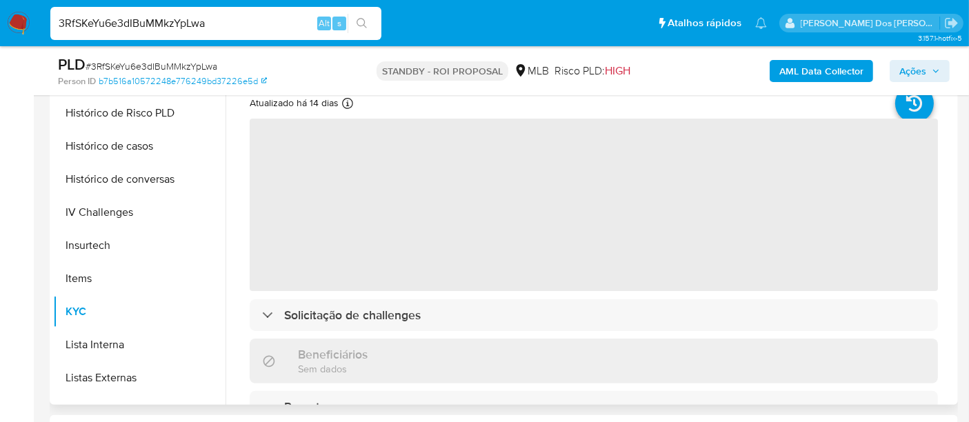
scroll to position [230, 0]
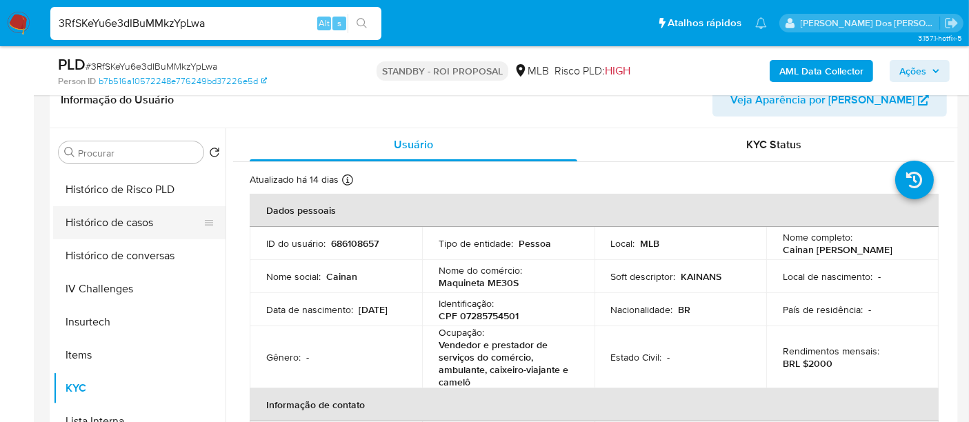
click at [125, 228] on button "Histórico de casos" at bounding box center [133, 222] width 161 height 33
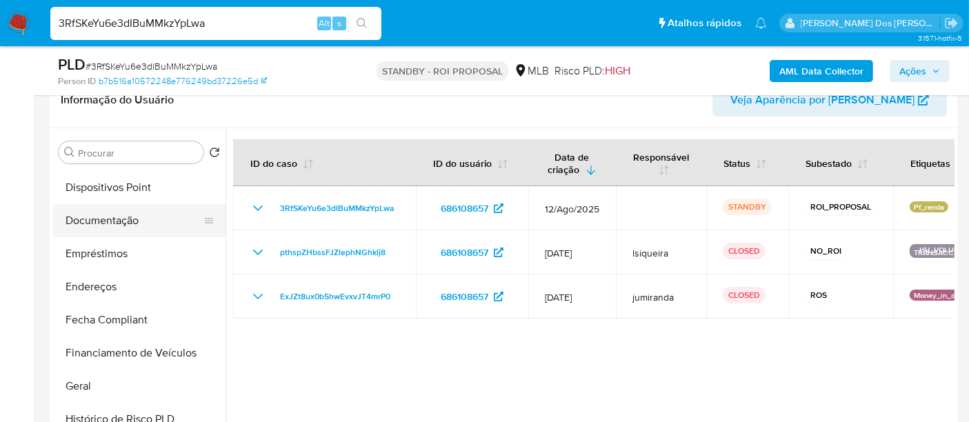
click at [110, 223] on button "Documentação" at bounding box center [133, 220] width 161 height 33
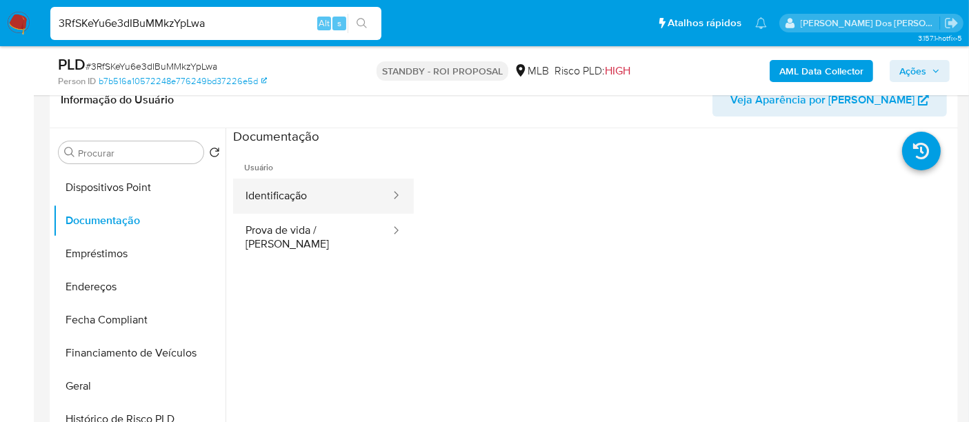
click at [295, 201] on button "Identificação" at bounding box center [312, 196] width 159 height 35
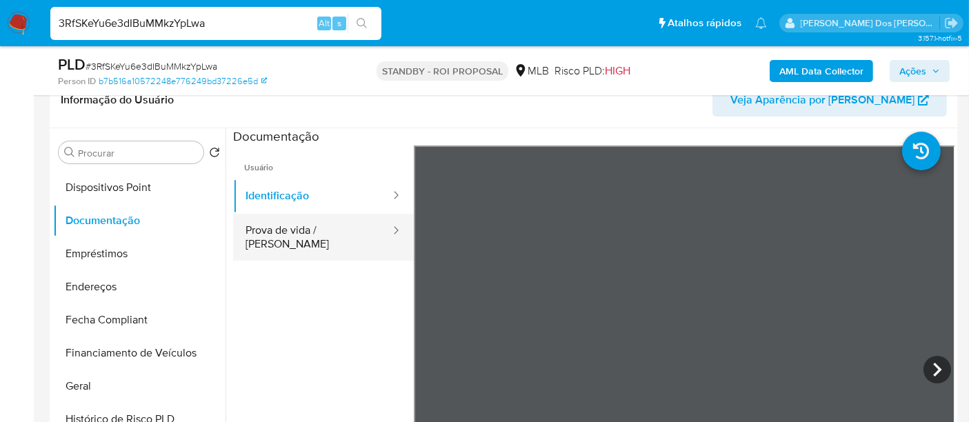
click at [274, 233] on button "Prova de vida / [PERSON_NAME]" at bounding box center [312, 237] width 159 height 47
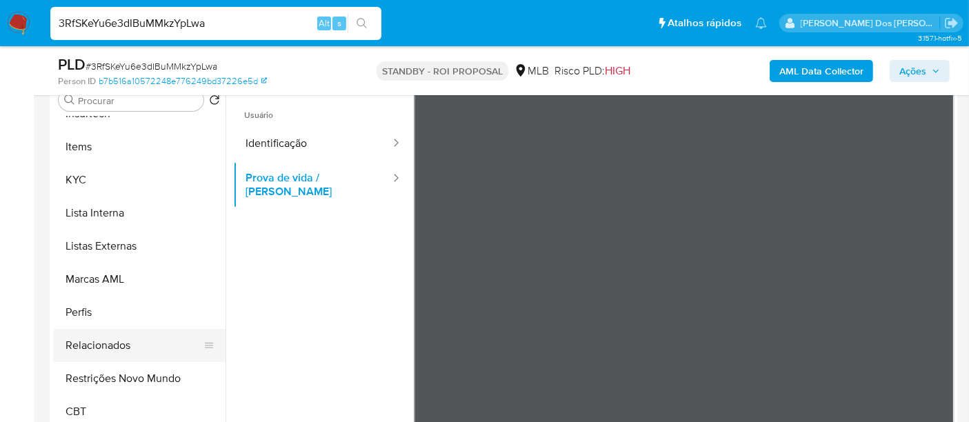
scroll to position [306, 0]
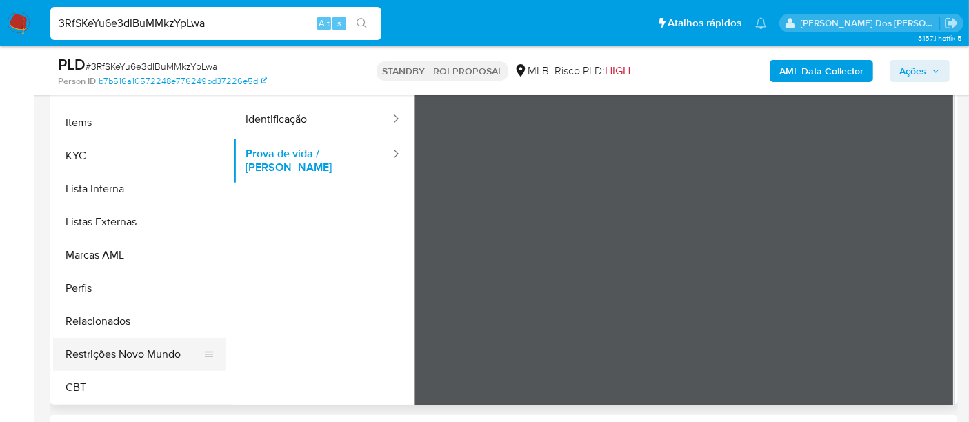
click at [153, 350] on button "Restrições Novo Mundo" at bounding box center [133, 354] width 161 height 33
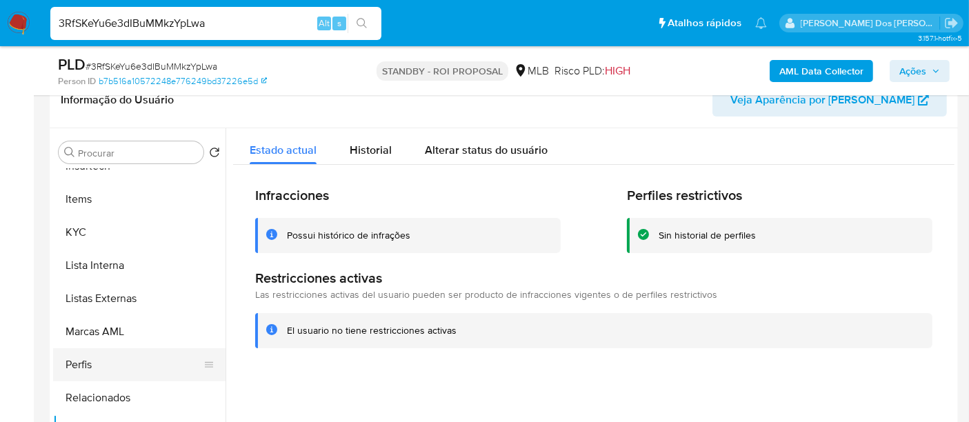
scroll to position [385, 0]
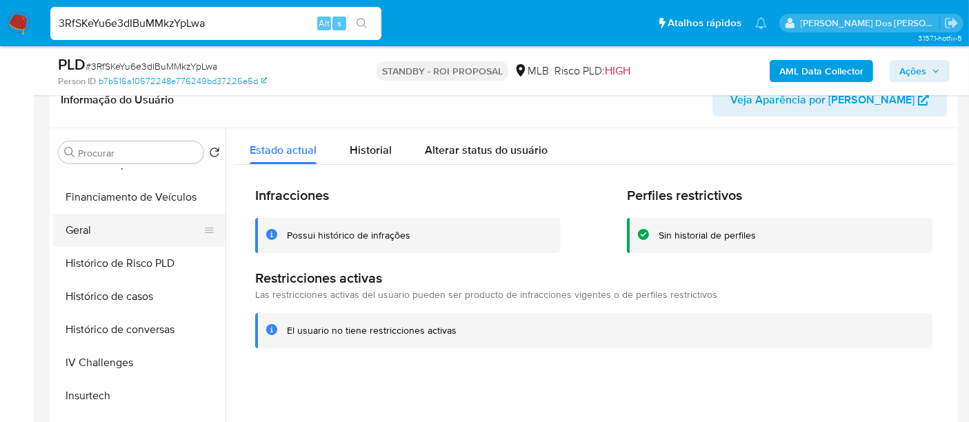
click at [77, 233] on button "Geral" at bounding box center [133, 230] width 161 height 33
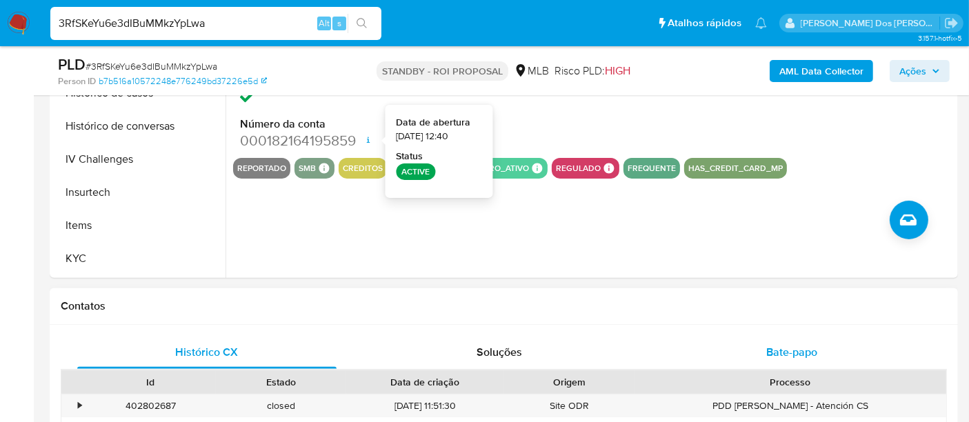
scroll to position [536, 0]
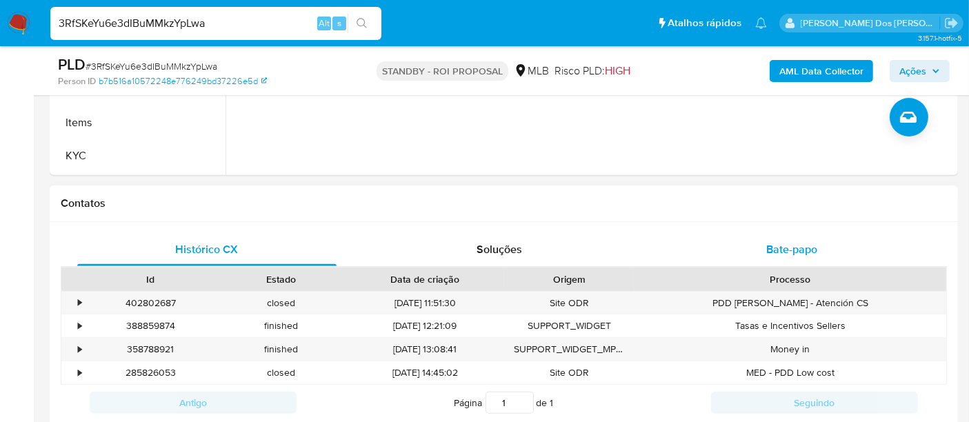
click at [758, 251] on div "Bate-papo" at bounding box center [791, 249] width 259 height 33
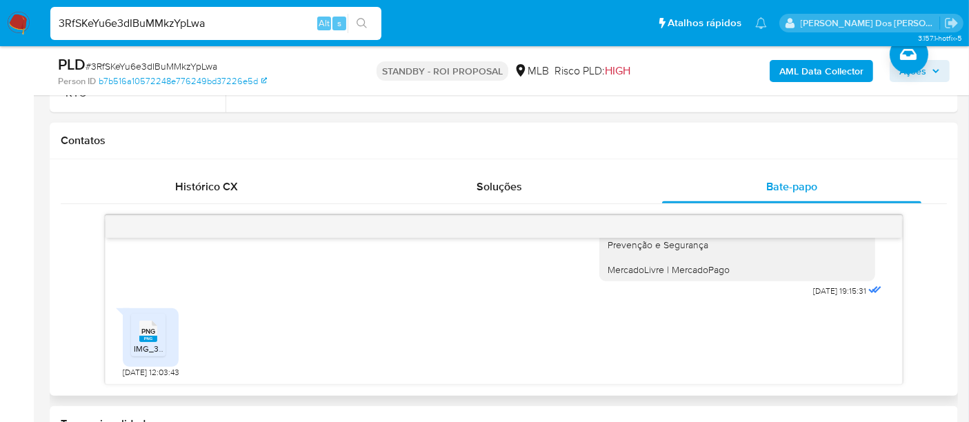
scroll to position [612, 0]
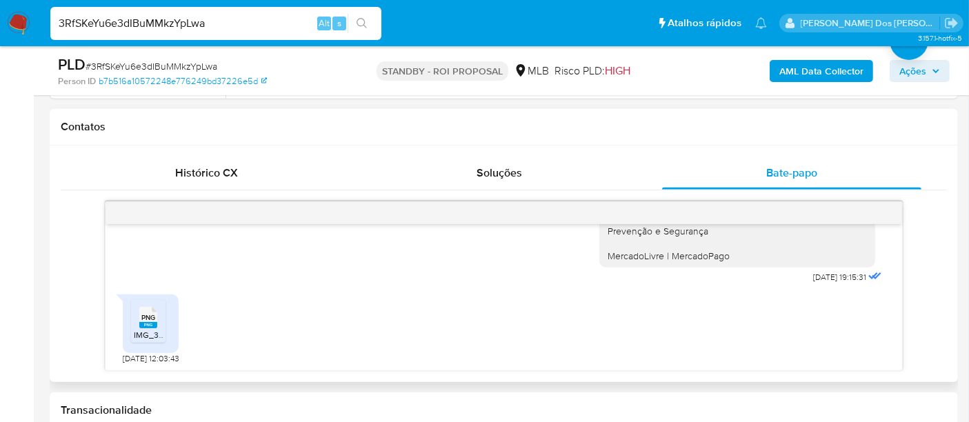
click at [139, 330] on span "IMG_3945.png" at bounding box center [162, 335] width 56 height 12
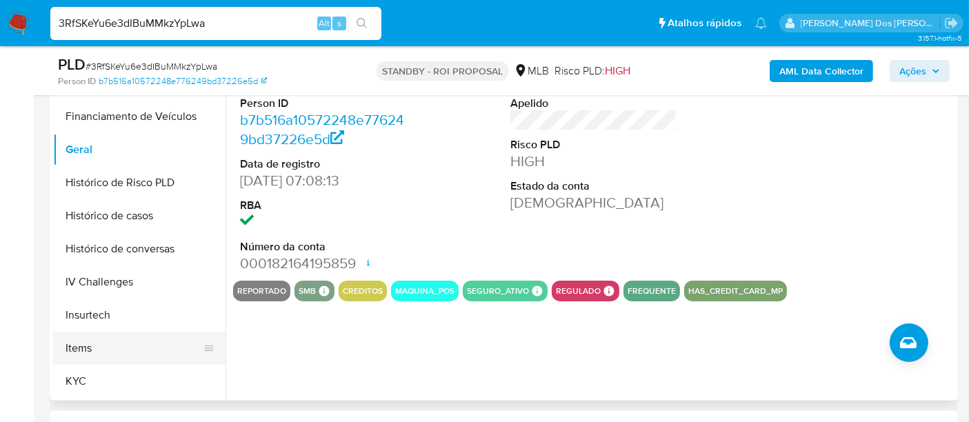
scroll to position [383, 0]
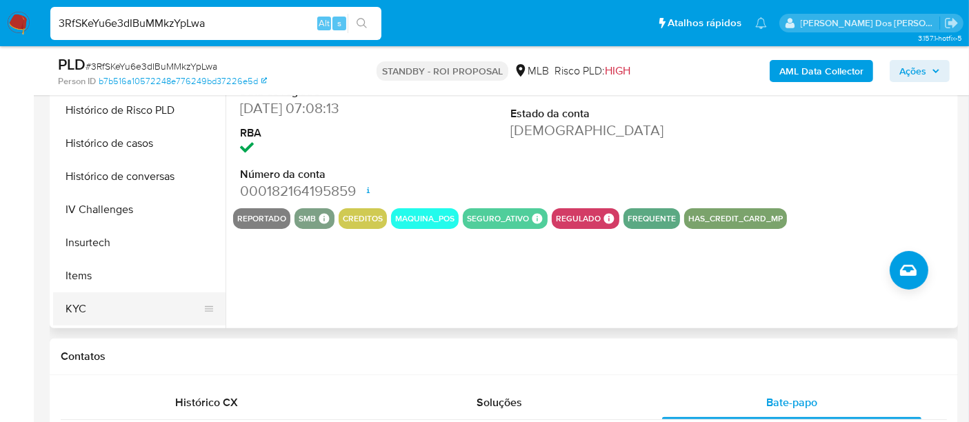
click at [77, 316] on button "KYC" at bounding box center [133, 308] width 161 height 33
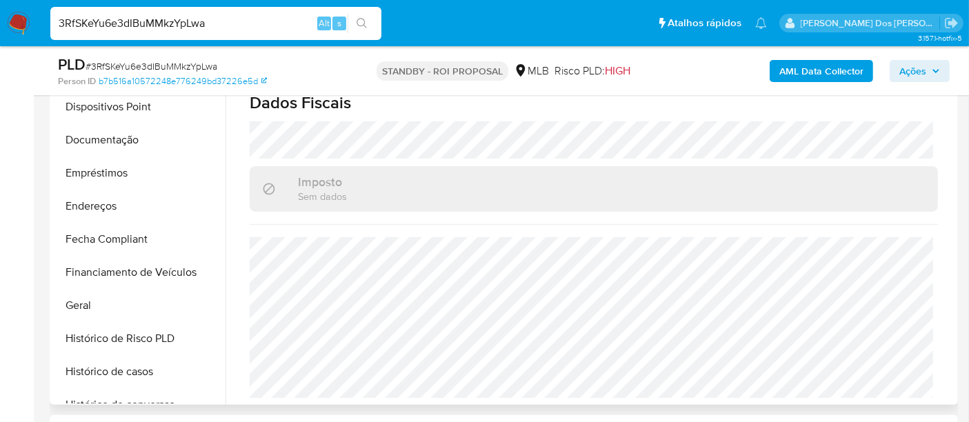
scroll to position [155, 0]
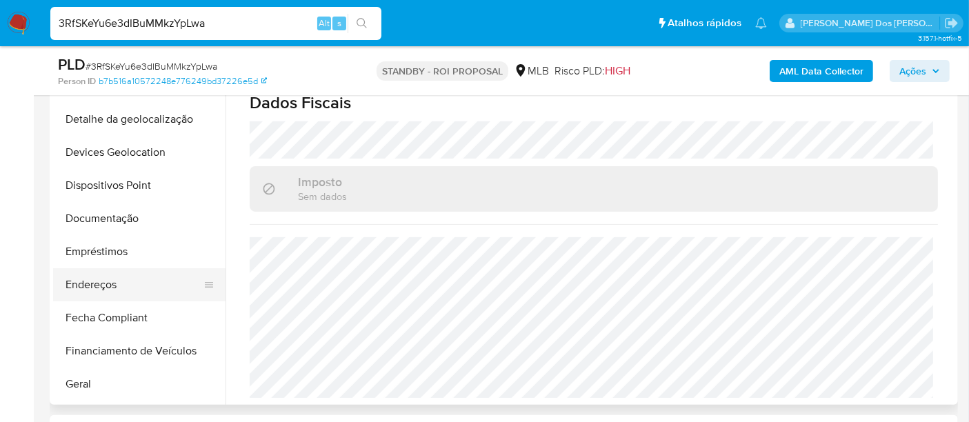
click at [112, 274] on button "Endereços" at bounding box center [133, 284] width 161 height 33
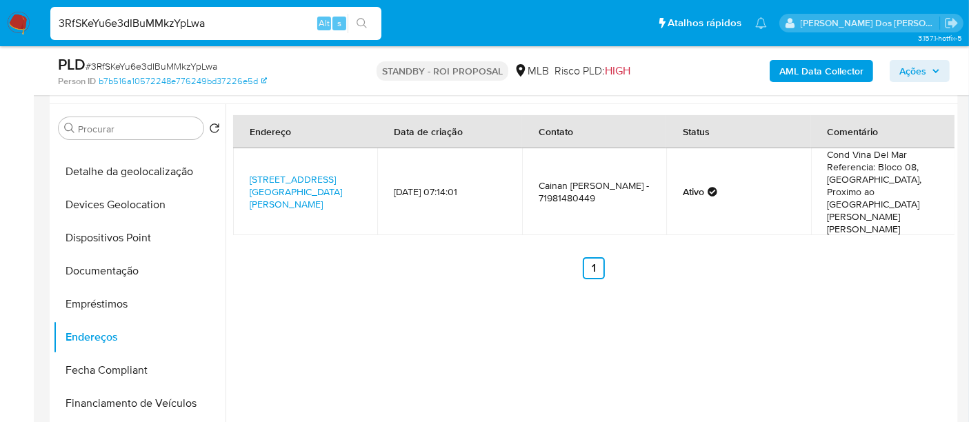
scroll to position [230, 0]
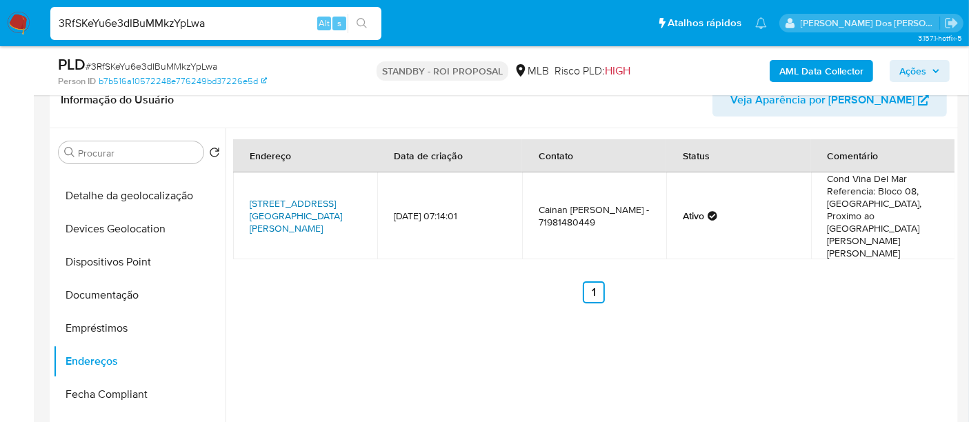
click at [295, 196] on link "[STREET_ADDRESS][GEOGRAPHIC_DATA][PERSON_NAME]" at bounding box center [296, 215] width 92 height 39
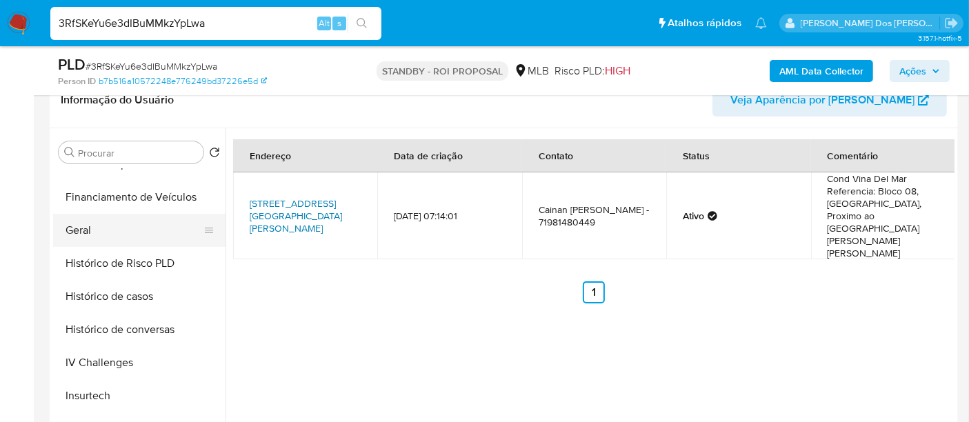
scroll to position [615, 0]
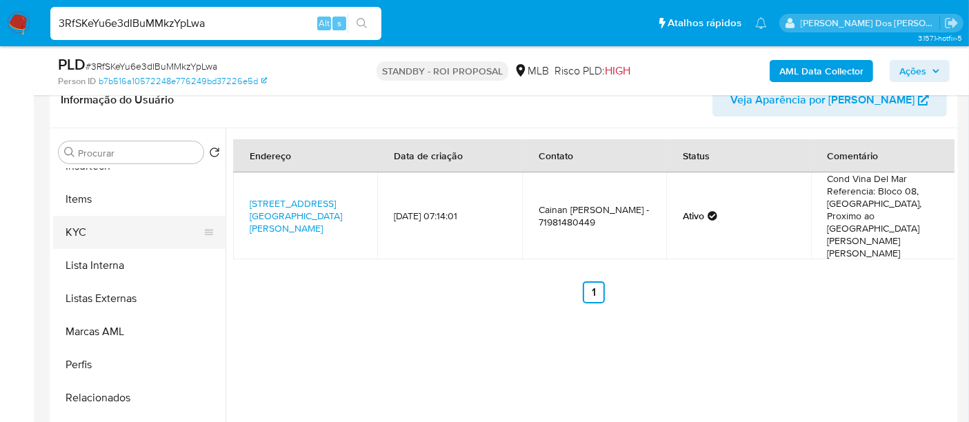
click at [81, 228] on button "KYC" at bounding box center [133, 232] width 161 height 33
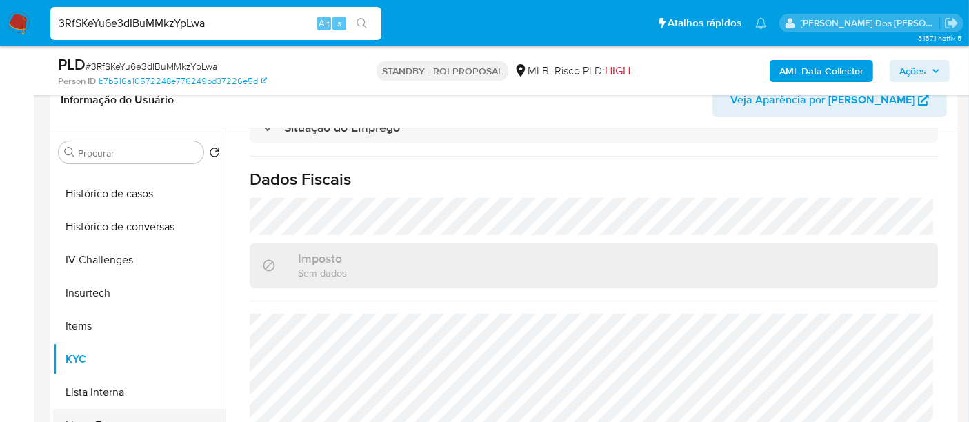
scroll to position [309, 0]
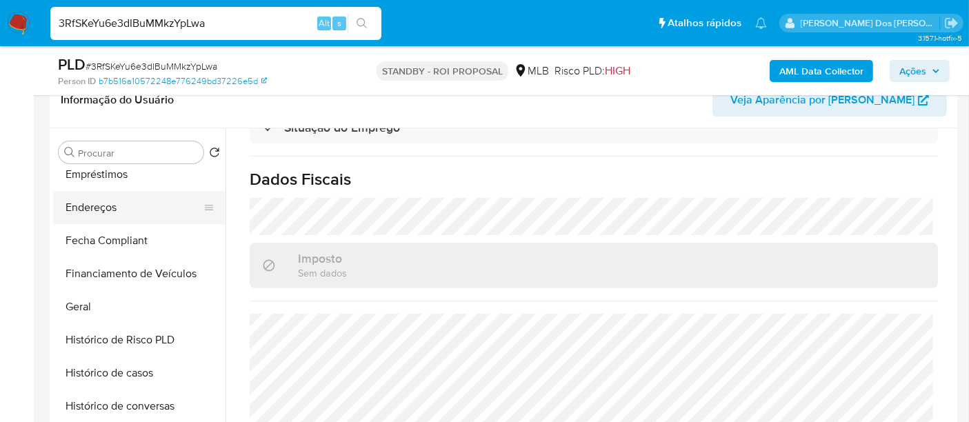
click at [104, 208] on button "Endereços" at bounding box center [133, 207] width 161 height 33
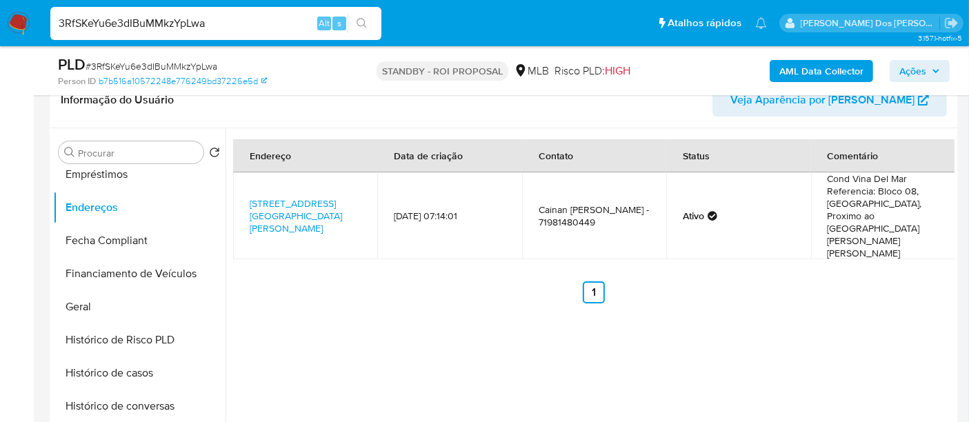
click at [159, 24] on input "3RfSKeYu6e3dIBuMMkzYpLwa" at bounding box center [215, 23] width 331 height 18
paste input "yTdQ47EIgAGTfy6NmlSymZ13"
type input "yTdQ47EIgAGTfy6NmlSymZ13"
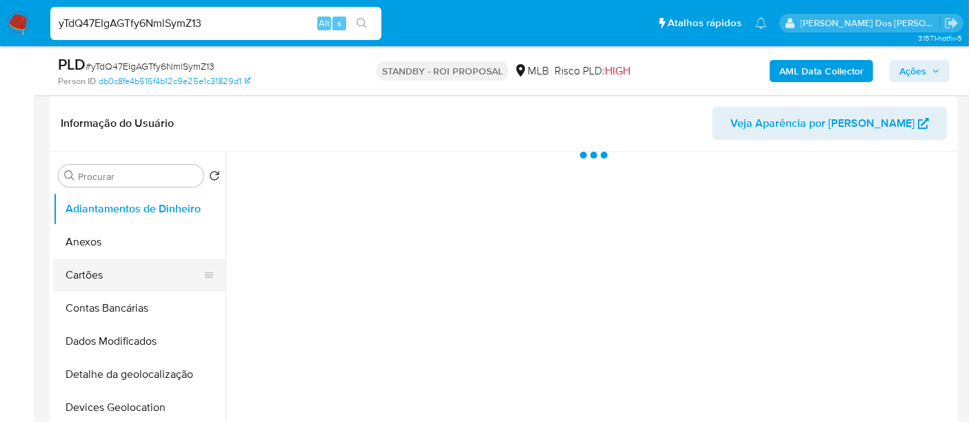
scroll to position [230, 0]
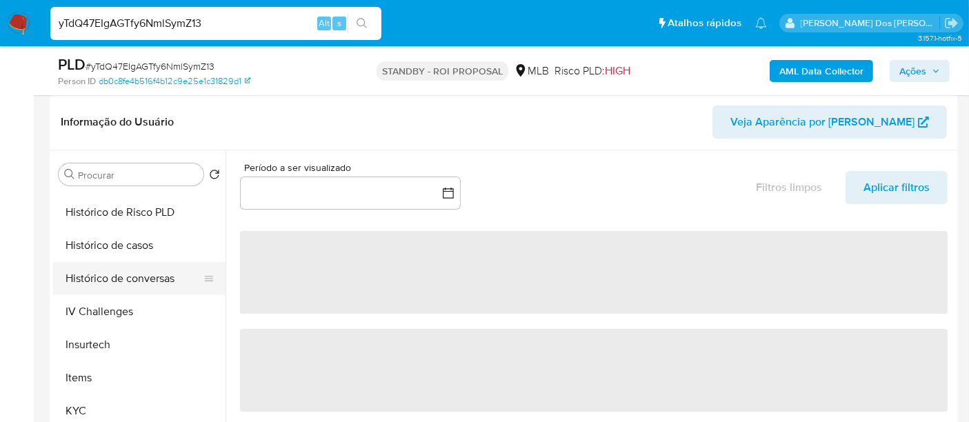
select select "10"
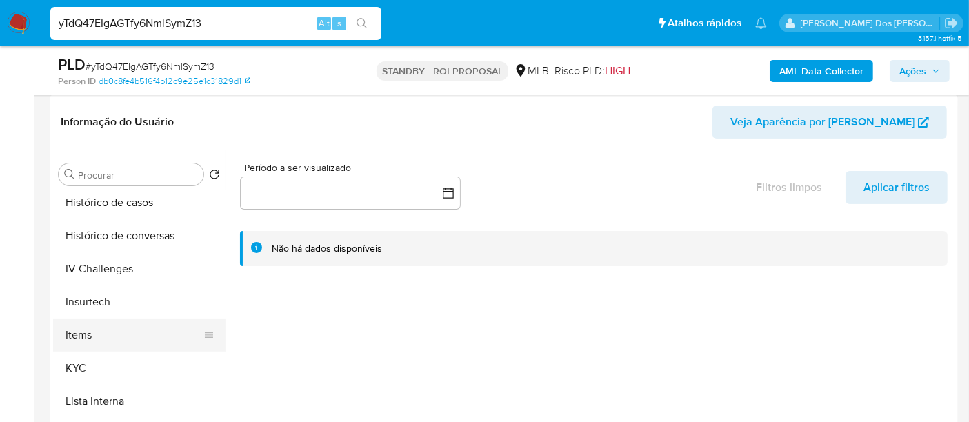
scroll to position [536, 0]
click at [77, 325] on button "KYC" at bounding box center [133, 333] width 161 height 33
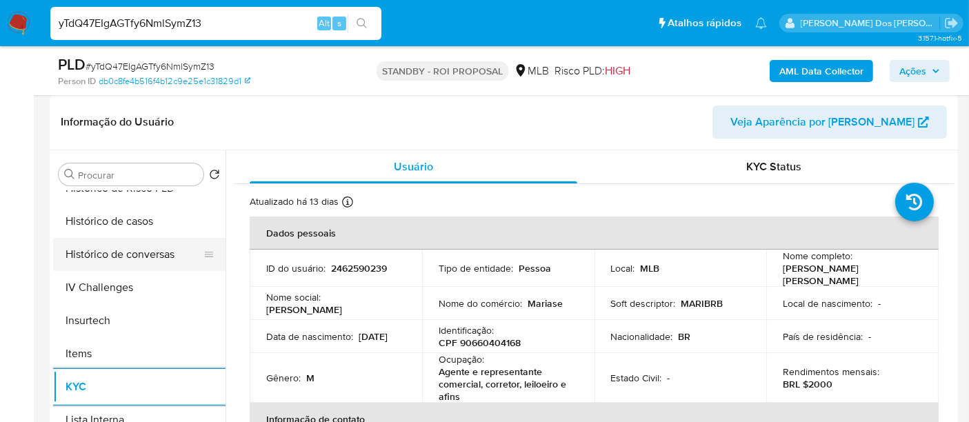
scroll to position [458, 0]
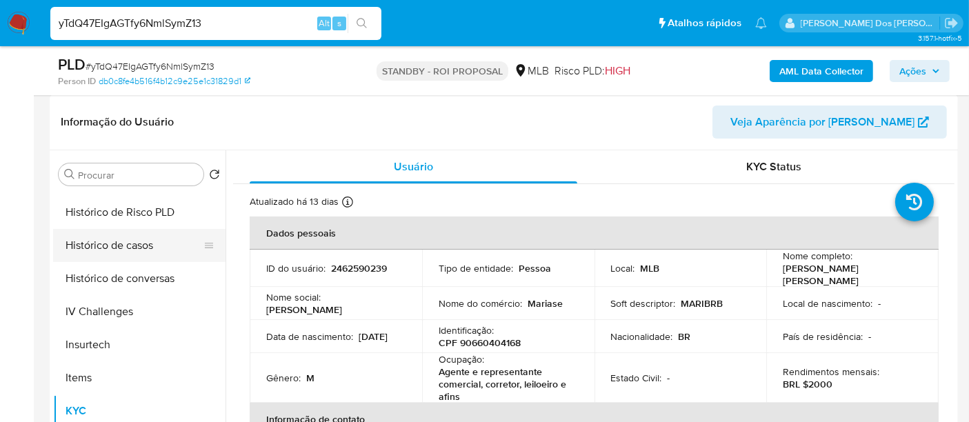
click at [125, 241] on button "Histórico de casos" at bounding box center [133, 245] width 161 height 33
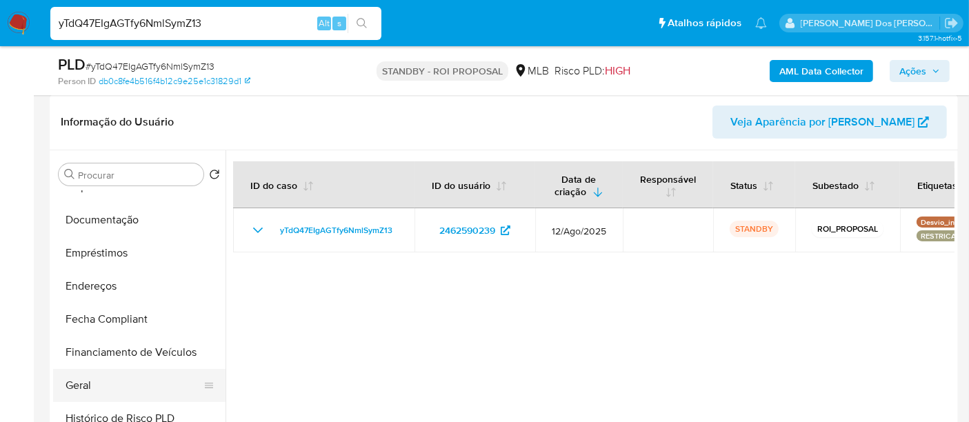
scroll to position [229, 0]
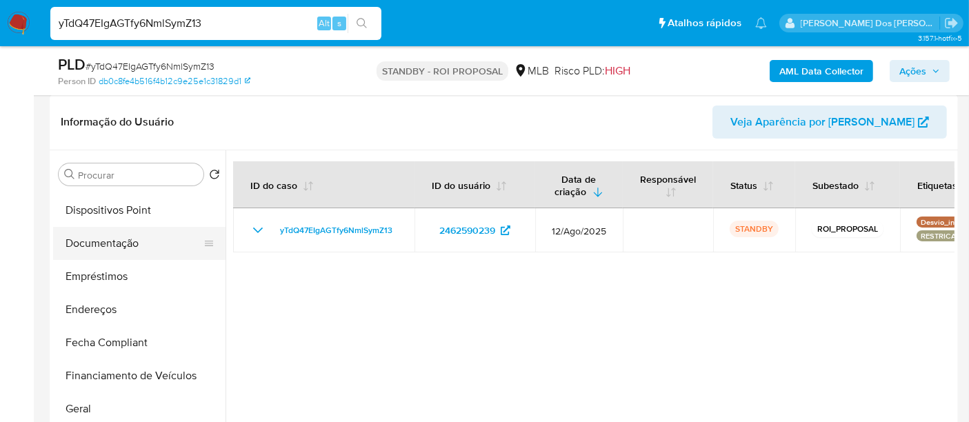
click at [109, 244] on button "Documentação" at bounding box center [133, 243] width 161 height 33
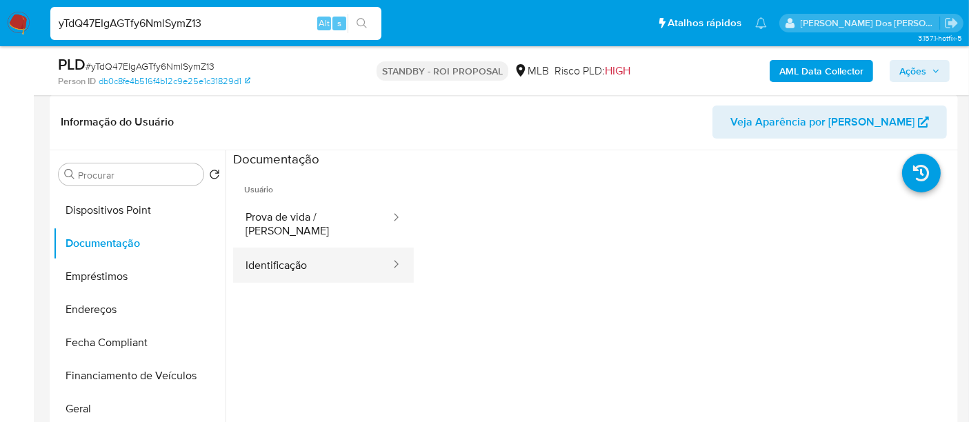
click at [258, 251] on button "Identificação" at bounding box center [312, 265] width 159 height 35
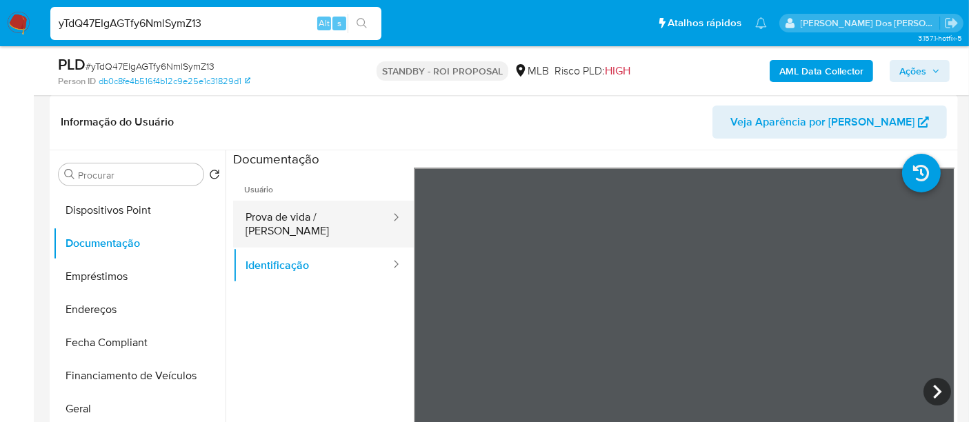
click at [308, 219] on button "Prova de vida / [PERSON_NAME]" at bounding box center [312, 224] width 159 height 47
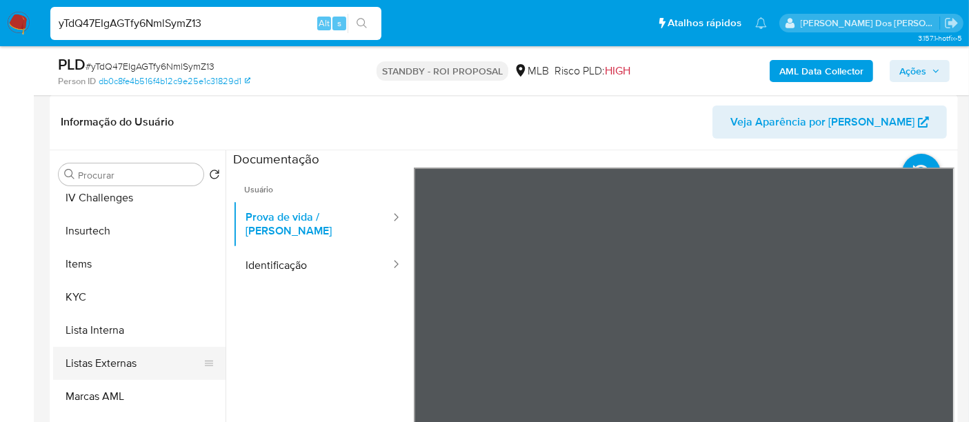
scroll to position [615, 0]
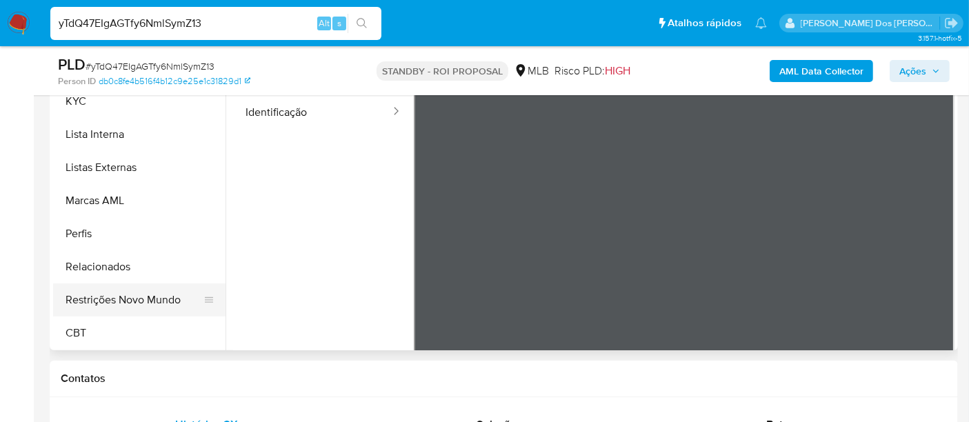
click at [130, 298] on button "Restrições Novo Mundo" at bounding box center [133, 299] width 161 height 33
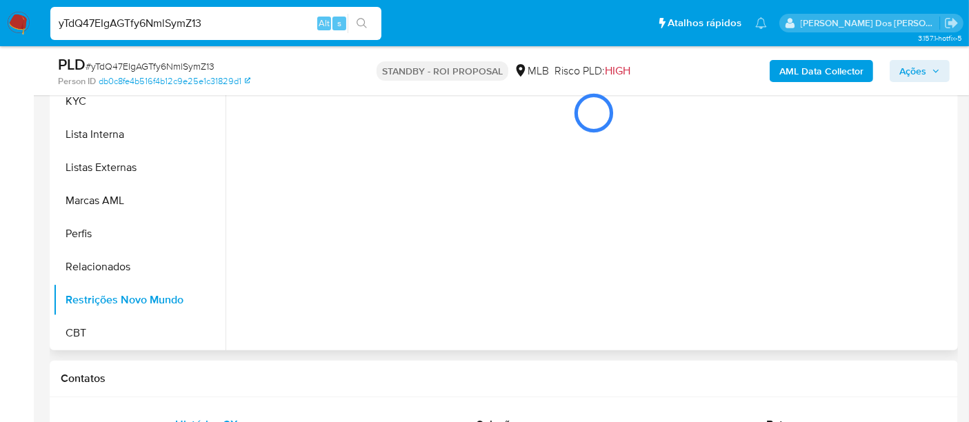
scroll to position [306, 0]
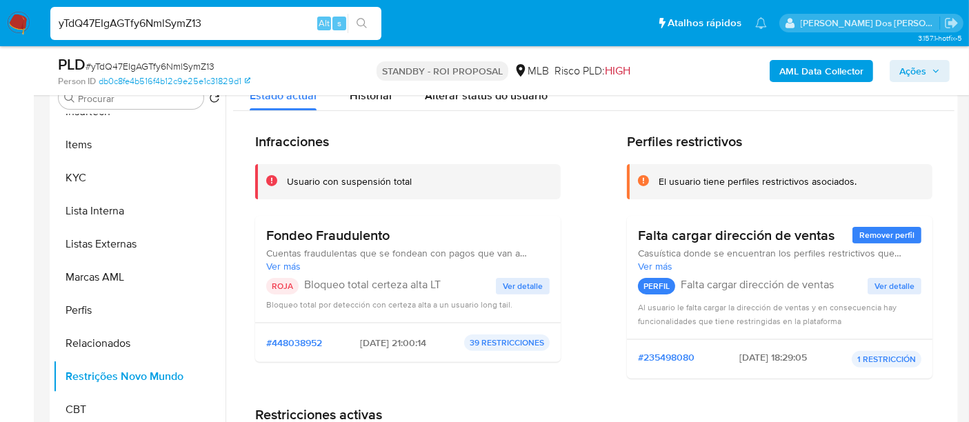
click at [522, 281] on span "Ver detalle" at bounding box center [523, 286] width 40 height 14
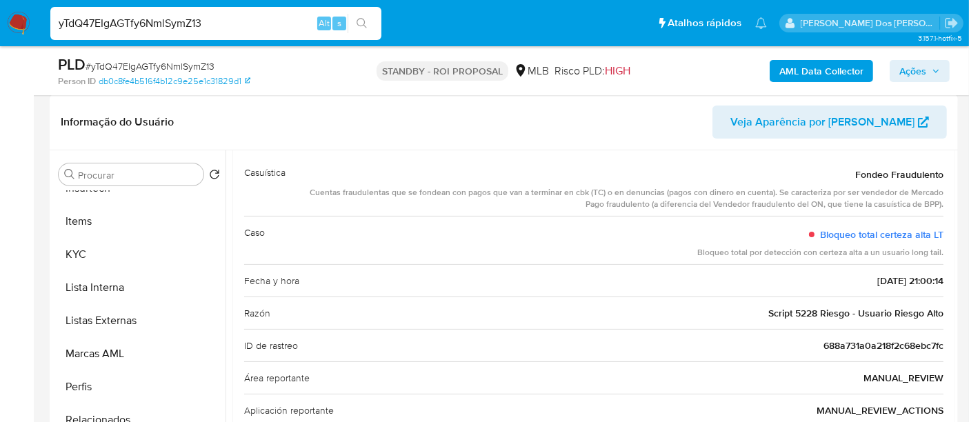
scroll to position [0, 0]
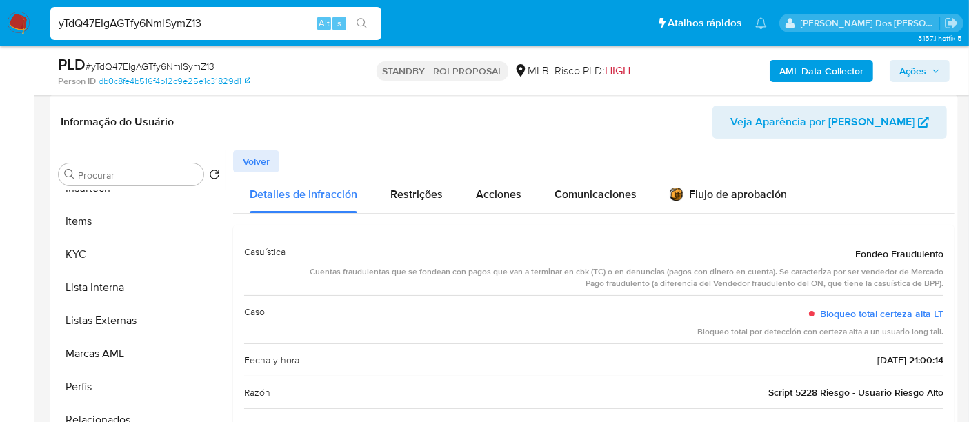
click at [249, 168] on span "Volver" at bounding box center [256, 161] width 27 height 19
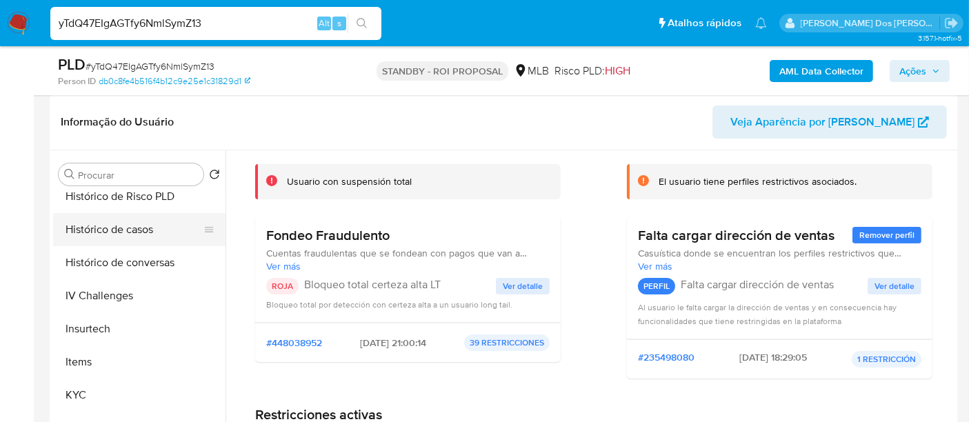
scroll to position [385, 0]
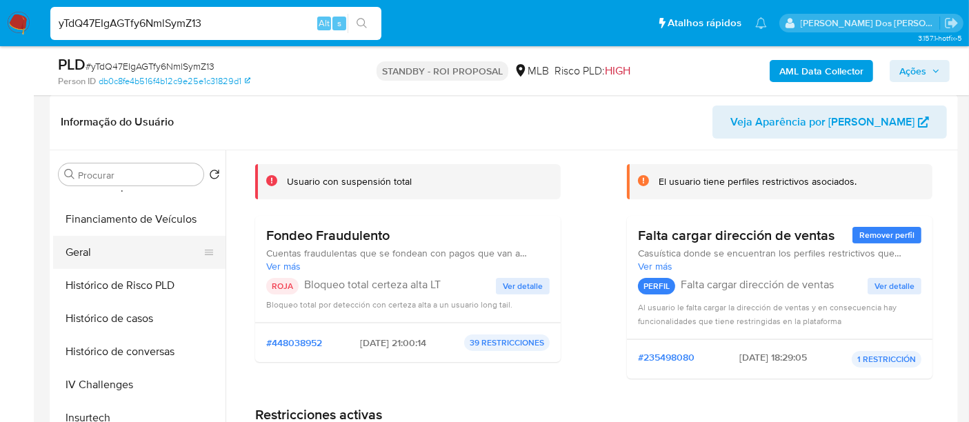
click at [85, 249] on button "Geral" at bounding box center [133, 252] width 161 height 33
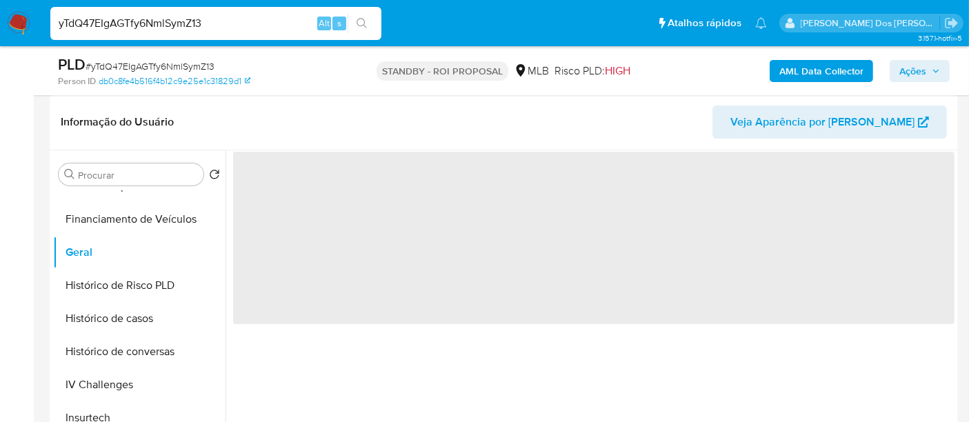
scroll to position [0, 0]
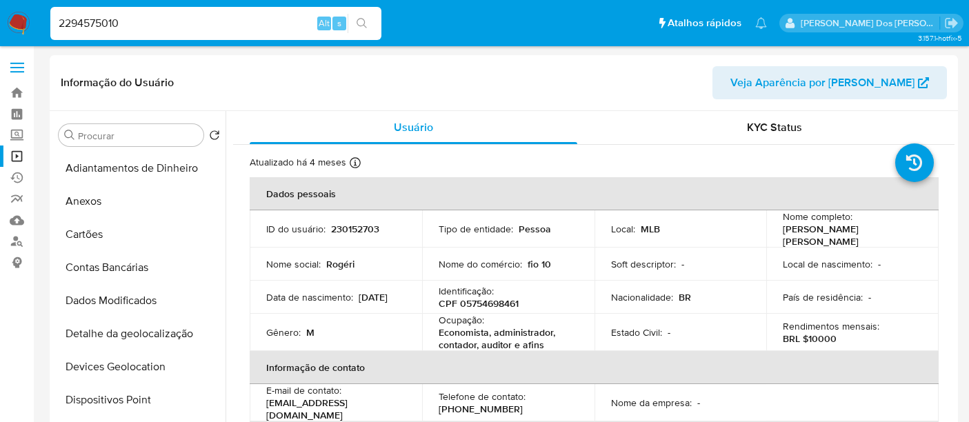
select select "10"
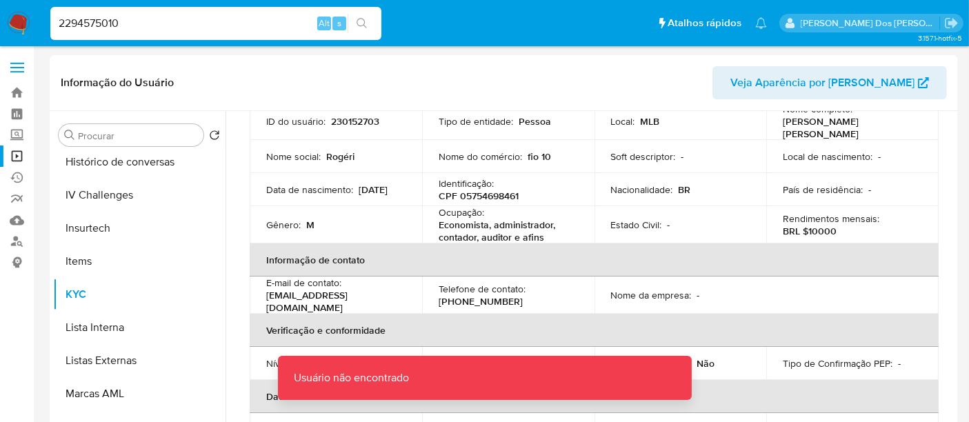
click at [197, 24] on input "2294575010" at bounding box center [215, 23] width 331 height 18
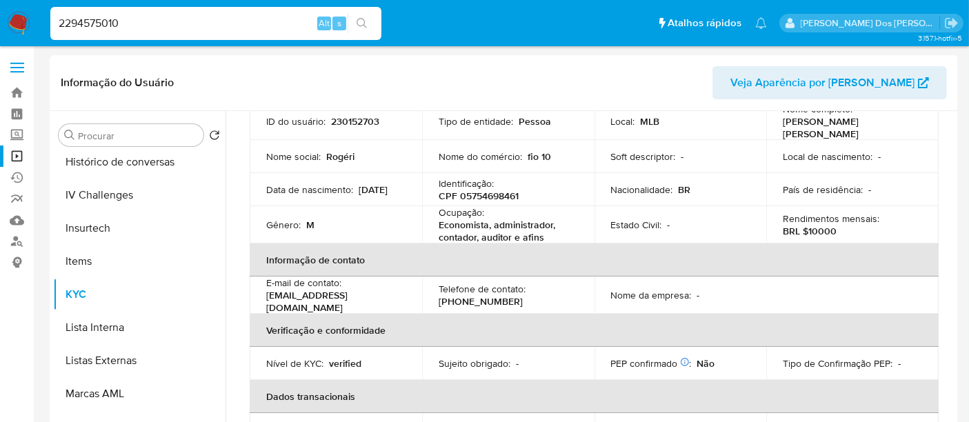
type input "2294575010"
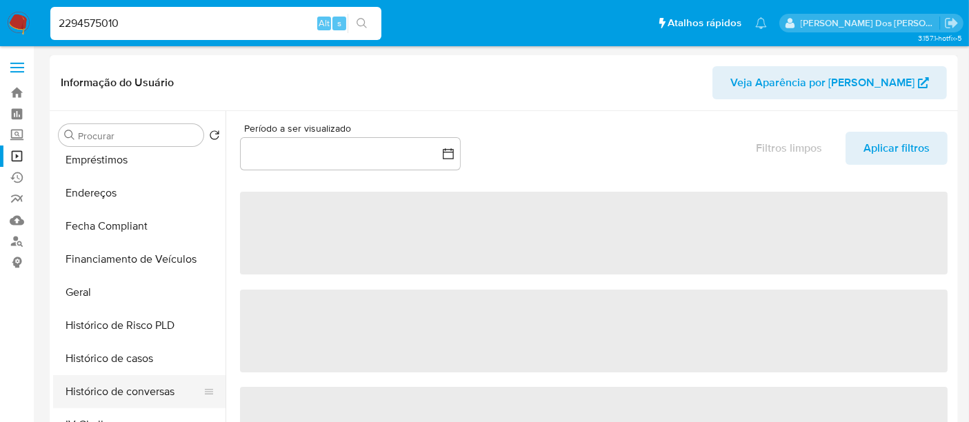
scroll to position [383, 0]
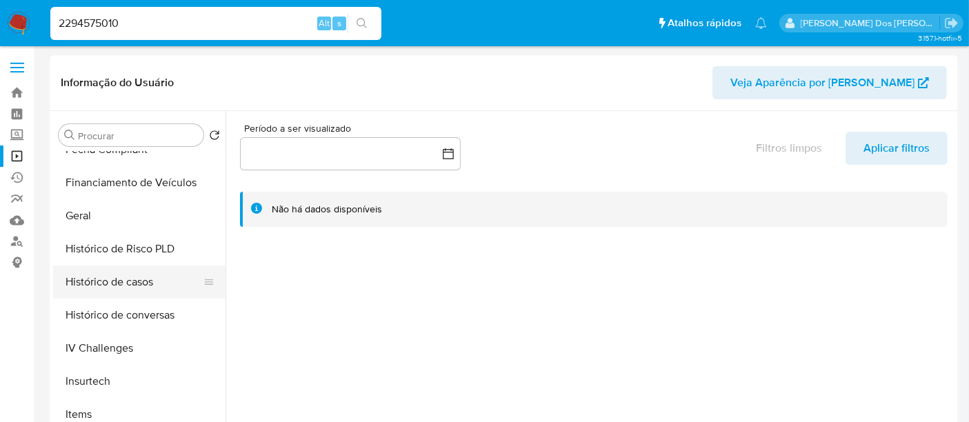
select select "10"
drag, startPoint x: 114, startPoint y: 286, endPoint x: 239, endPoint y: 283, distance: 124.8
click at [114, 285] on button "Histórico de casos" at bounding box center [139, 281] width 172 height 33
